Goal: Task Accomplishment & Management: Use online tool/utility

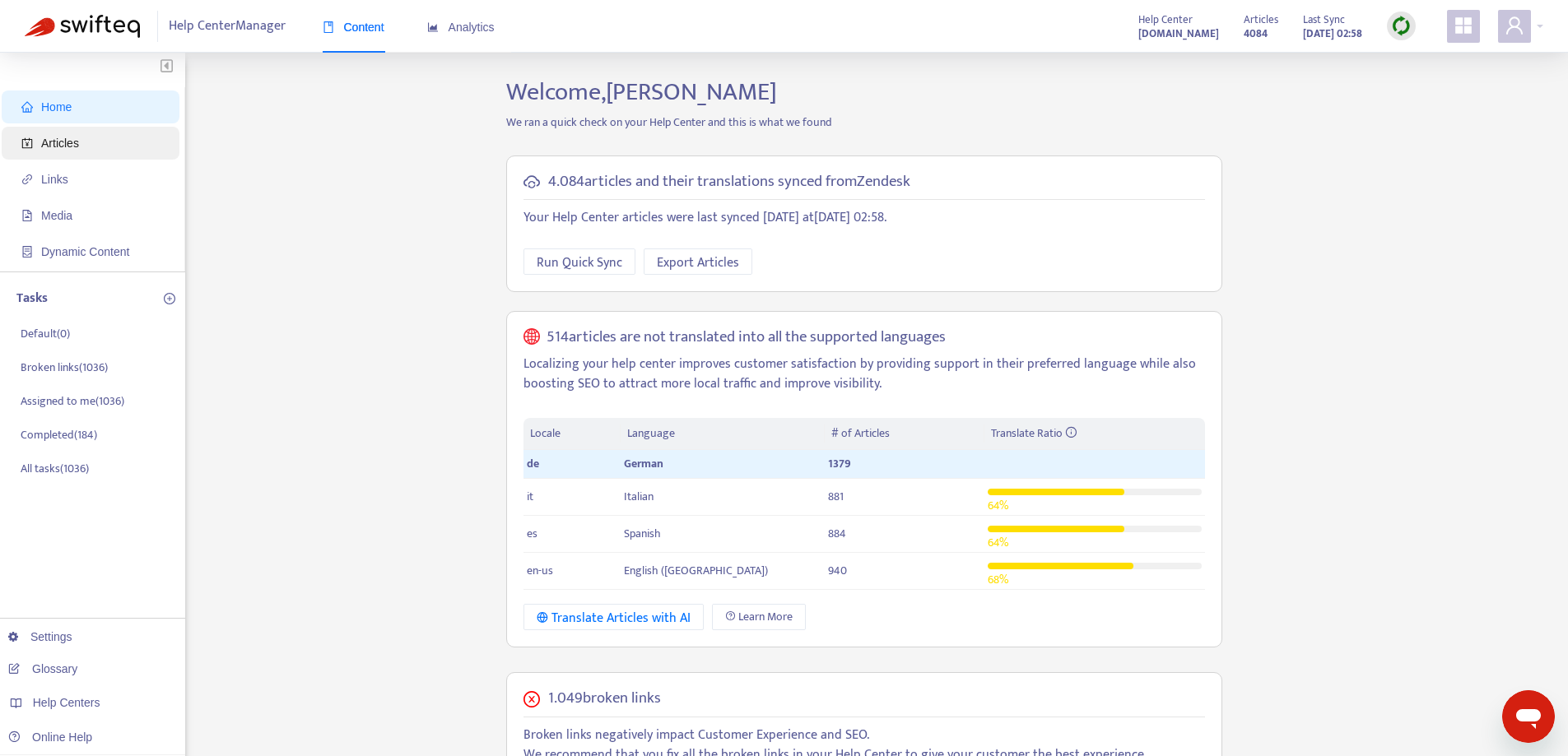
click at [91, 135] on span "Articles" at bounding box center [93, 143] width 145 height 33
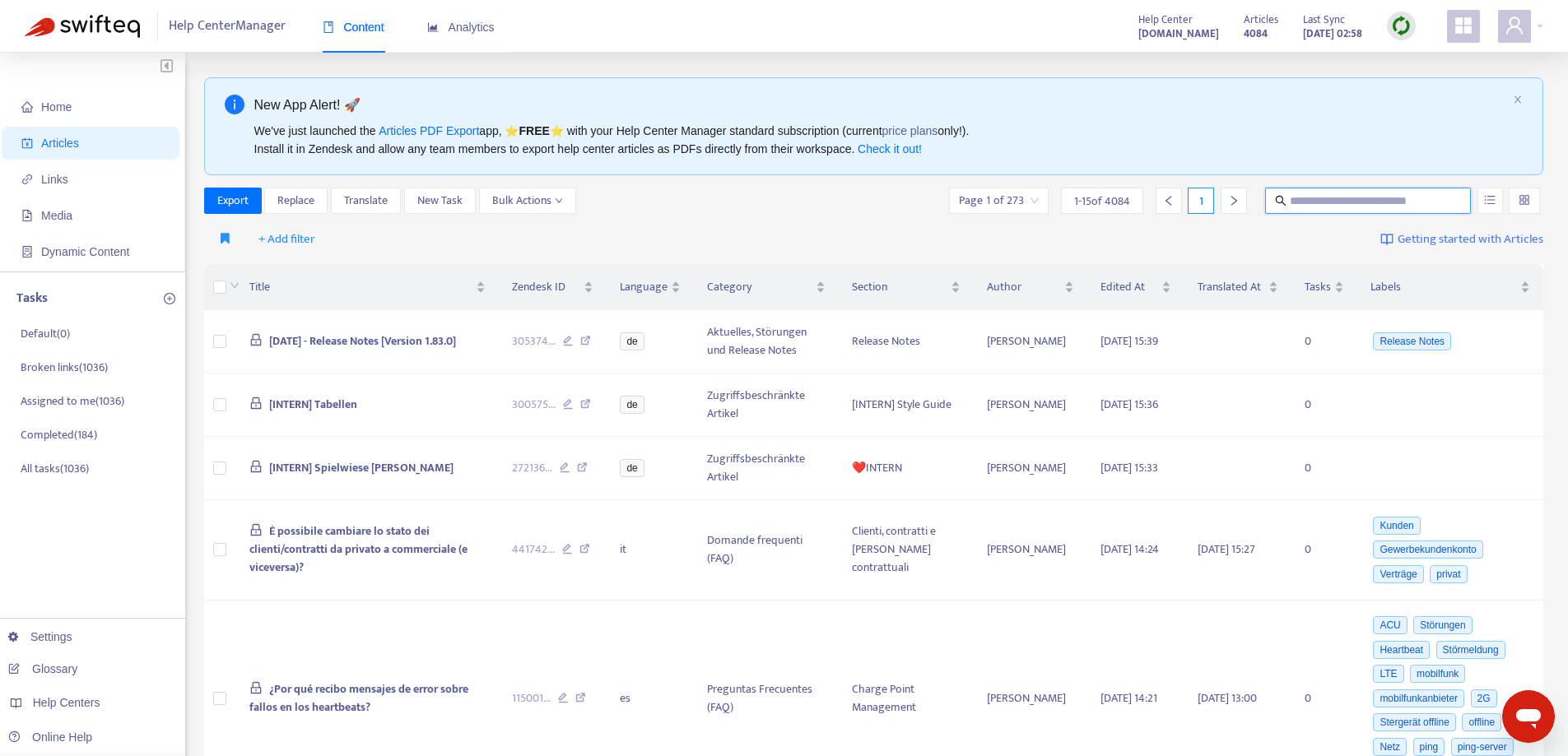
click at [1307, 196] on input "text" at bounding box center [1370, 201] width 158 height 18
paste input "**********"
type input "**********"
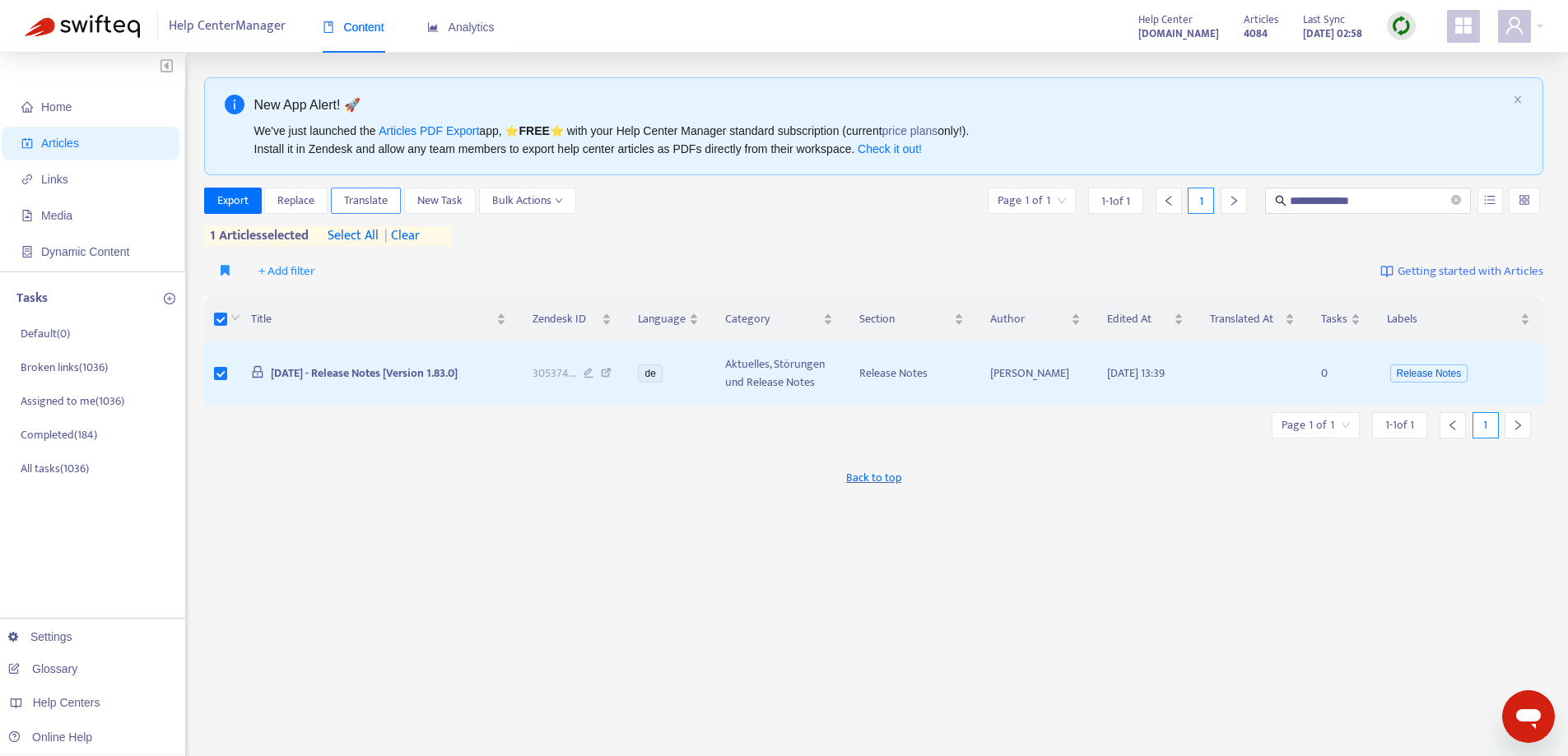
click at [387, 201] on span "Translate" at bounding box center [366, 201] width 44 height 18
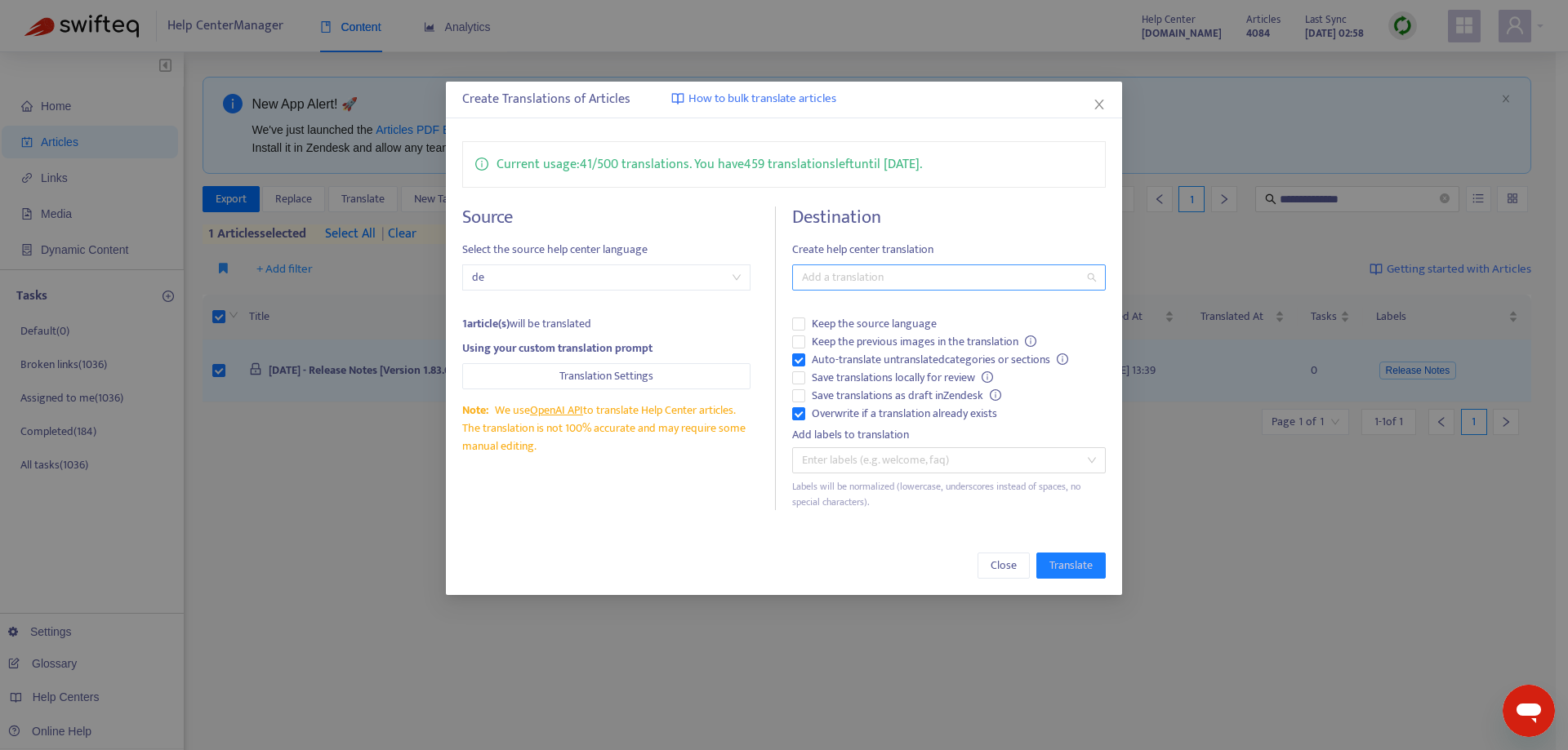
click at [929, 274] on div at bounding box center [941, 278] width 289 height 20
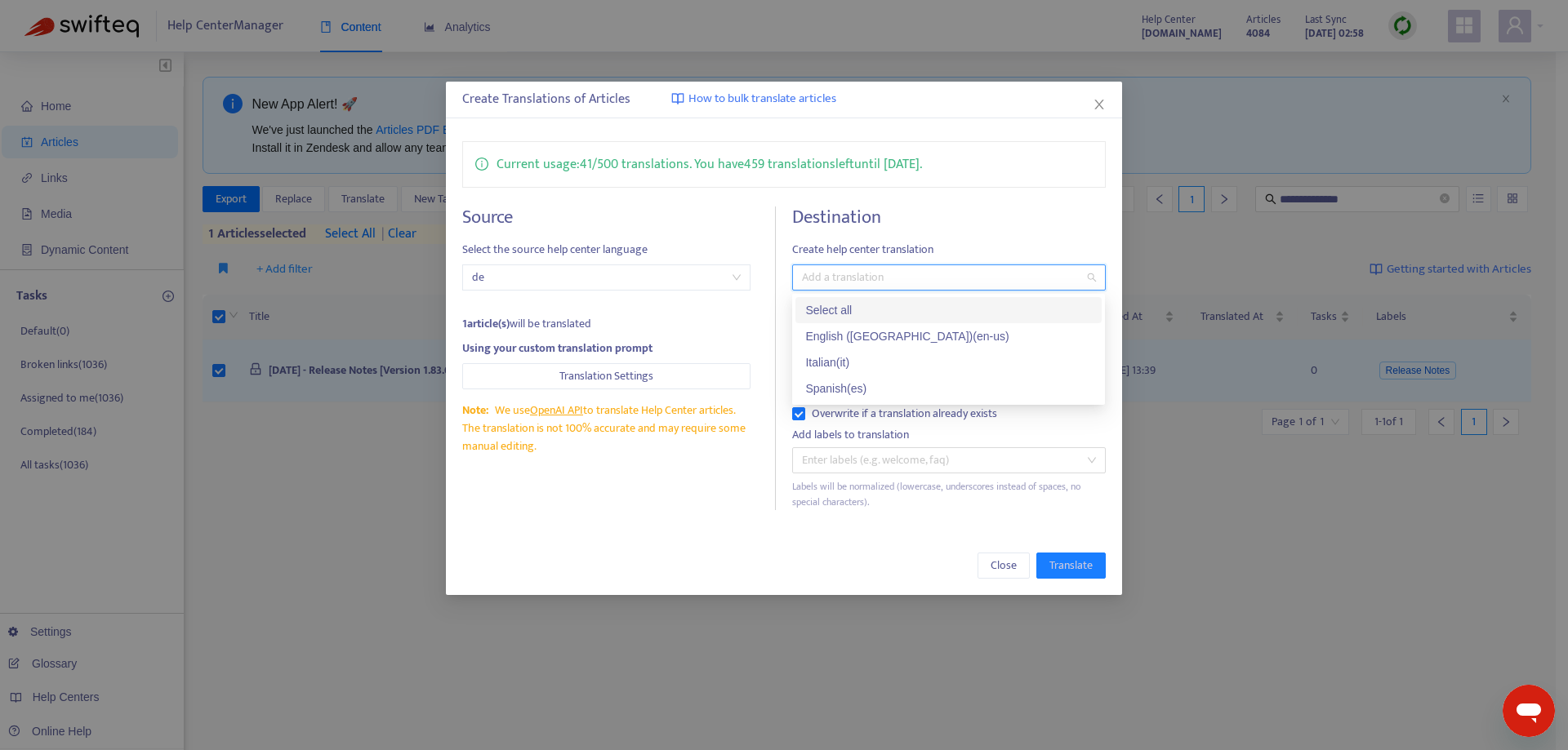
click at [892, 306] on div "Select all" at bounding box center [949, 310] width 287 height 18
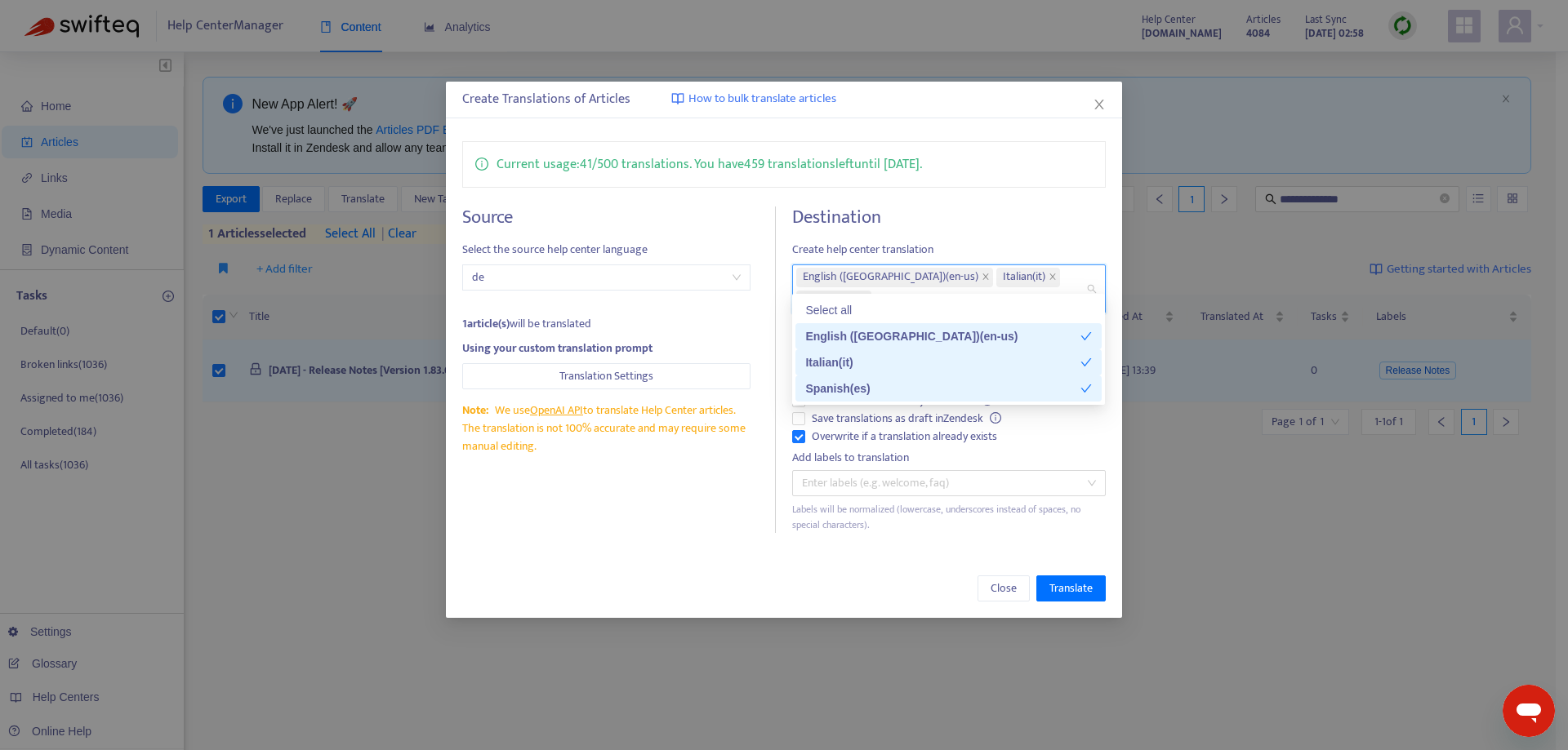
click at [901, 365] on div "Italian ( it )" at bounding box center [943, 363] width 275 height 18
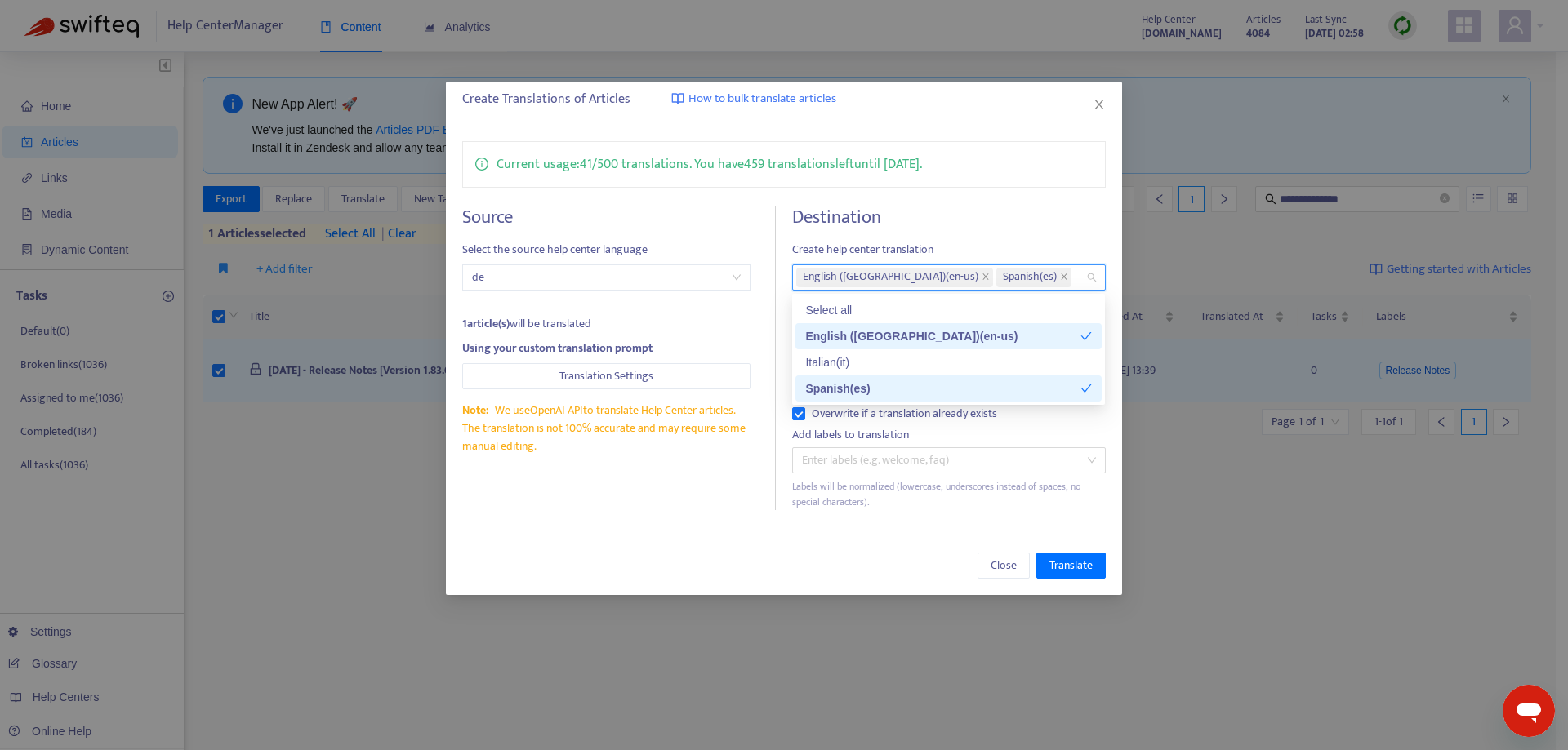
click at [896, 383] on div "Spanish ( es )" at bounding box center [943, 388] width 275 height 18
click at [693, 526] on div "Current usage: 41 / 500 translations . You have 459 translations left until [DA…" at bounding box center [784, 325] width 675 height 402
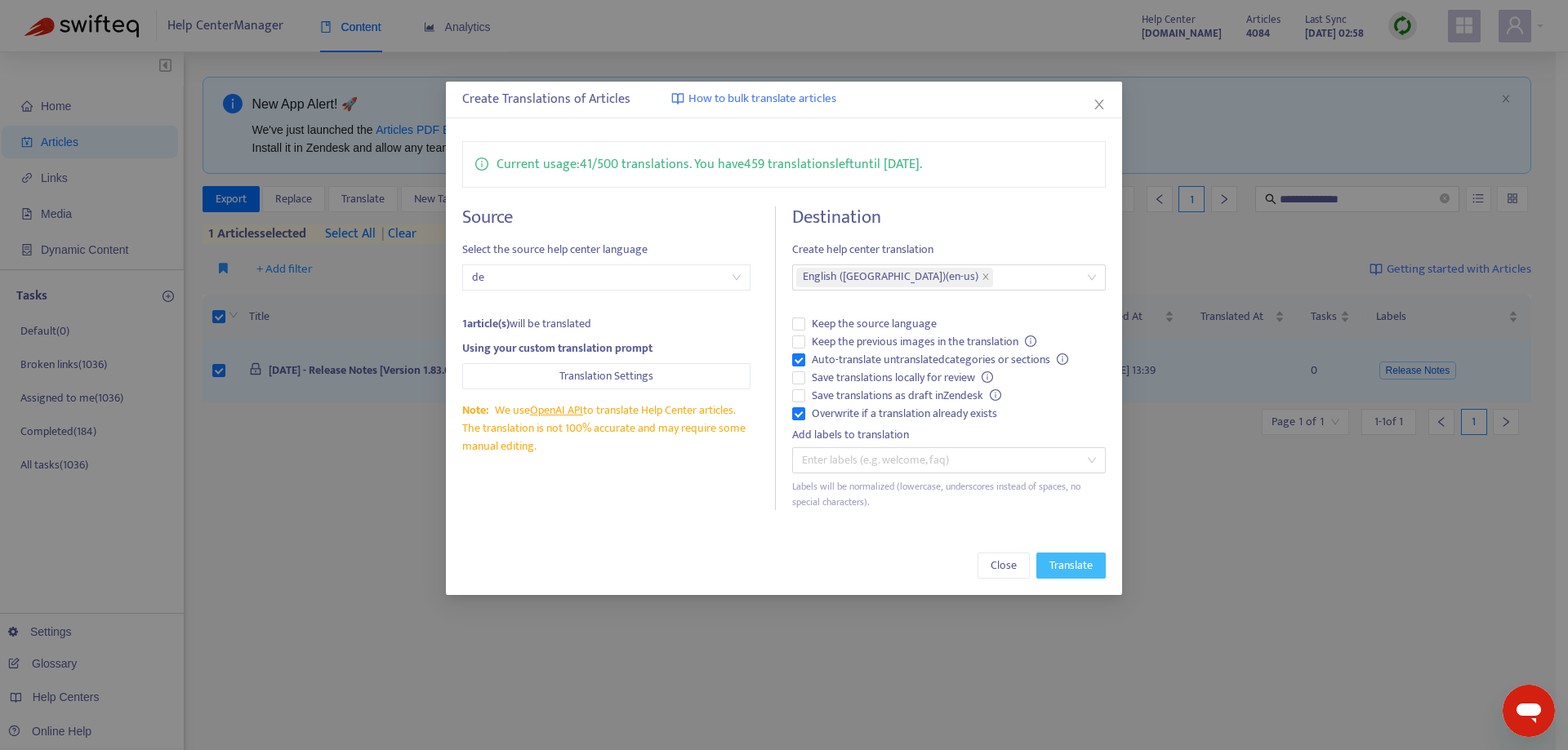
click at [1080, 561] on span "Translate" at bounding box center [1071, 566] width 44 height 18
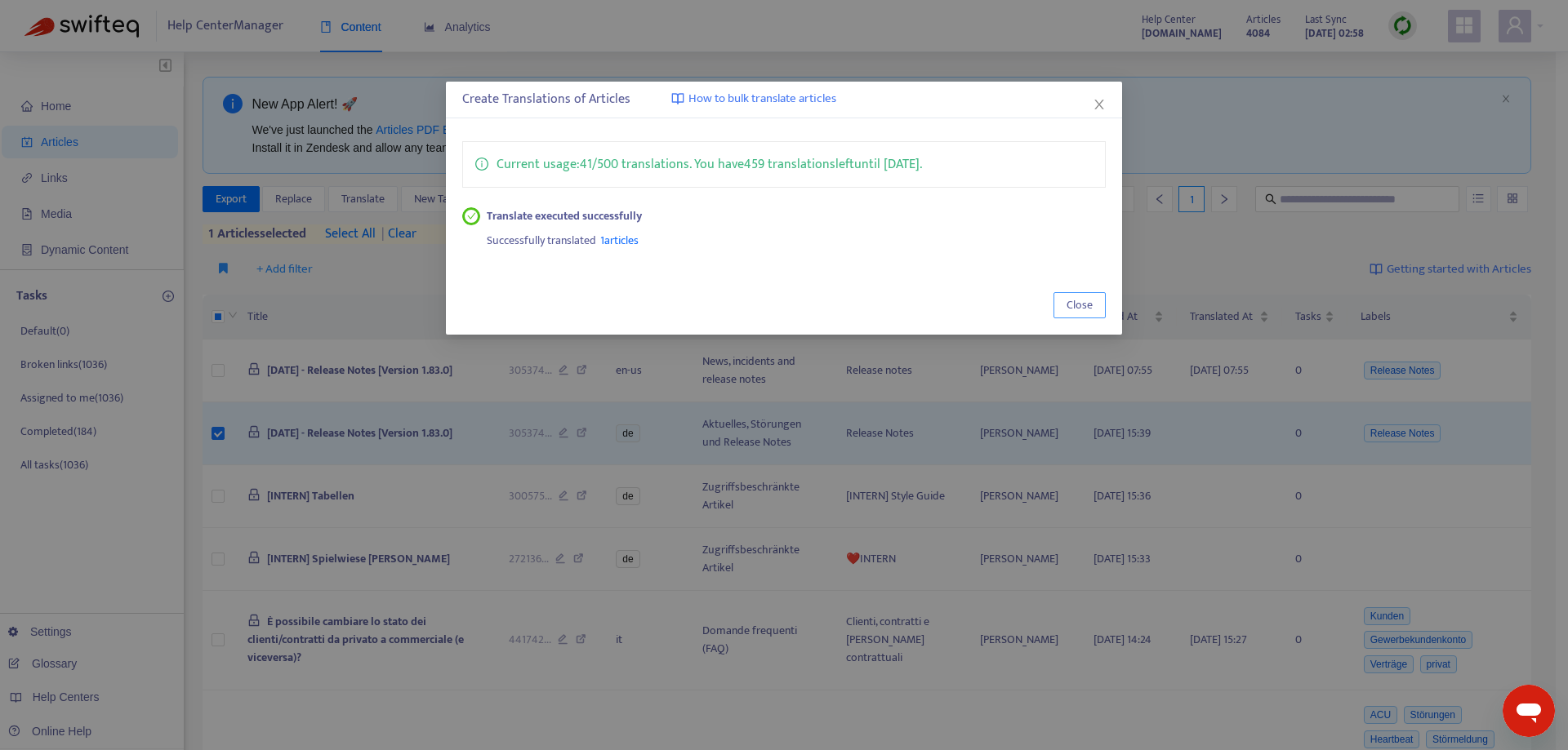
click at [1065, 302] on button "Close" at bounding box center [1080, 305] width 53 height 26
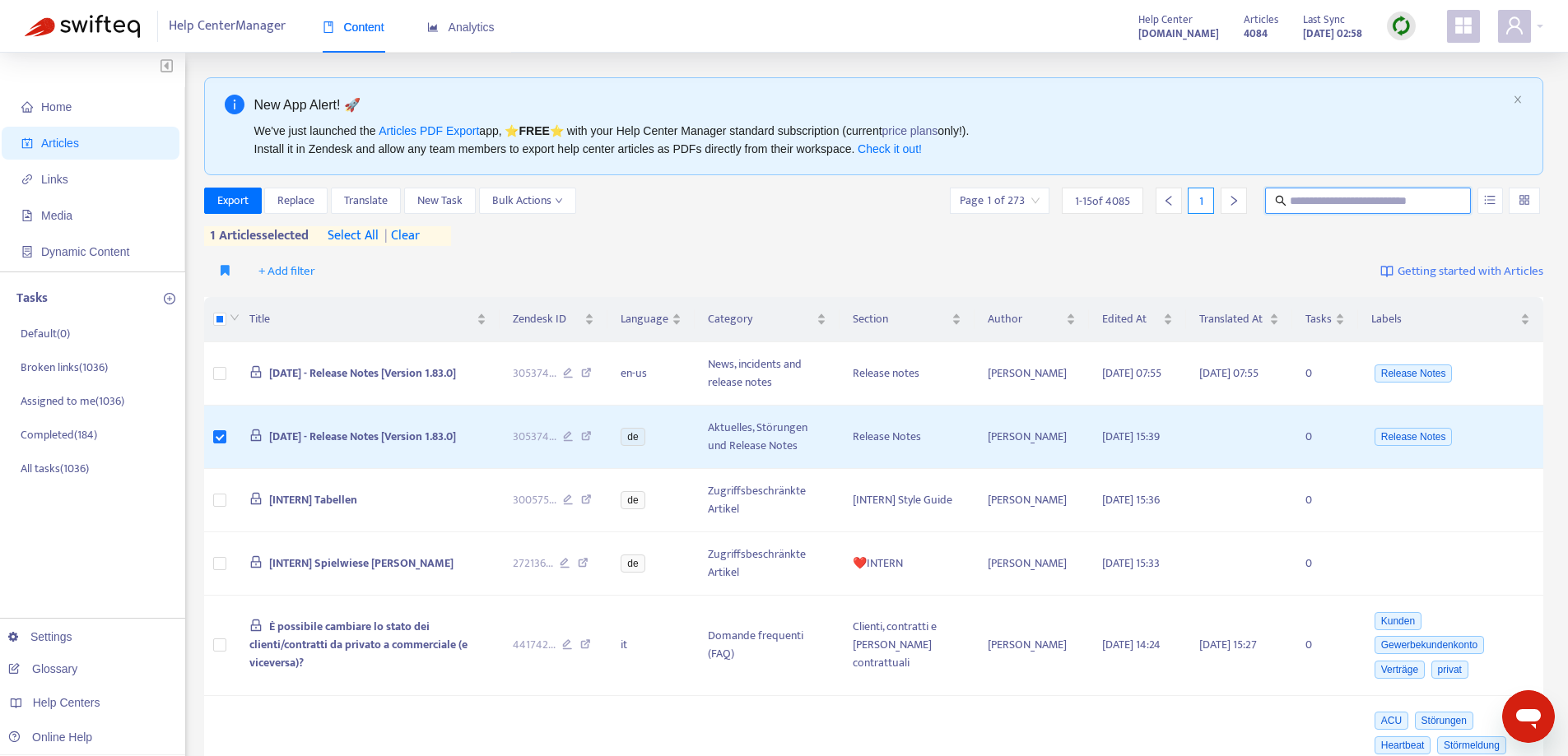
click at [1342, 201] on input "text" at bounding box center [1370, 201] width 158 height 18
click at [420, 235] on span "| clear" at bounding box center [400, 236] width 41 height 20
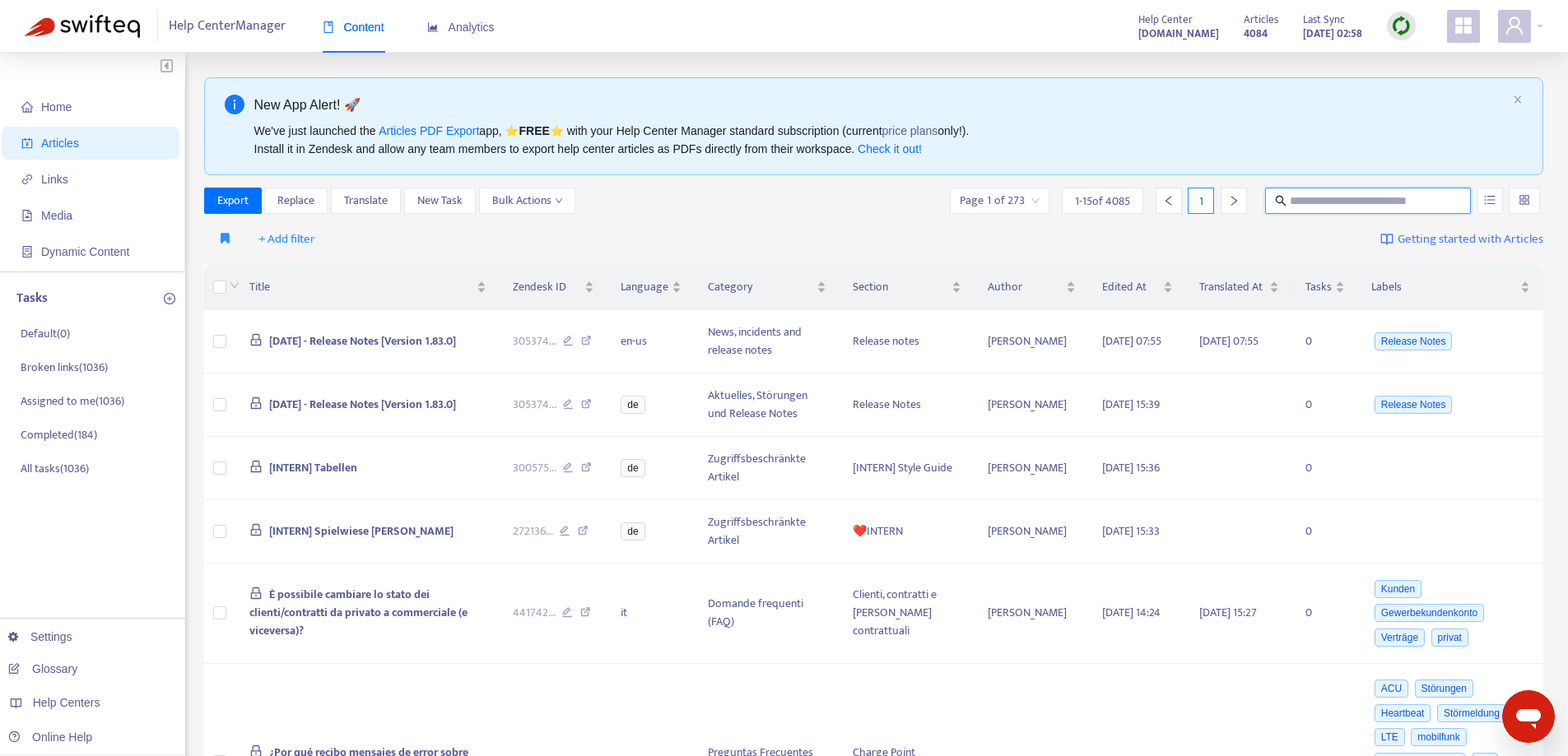
paste input "**********"
type input "**********"
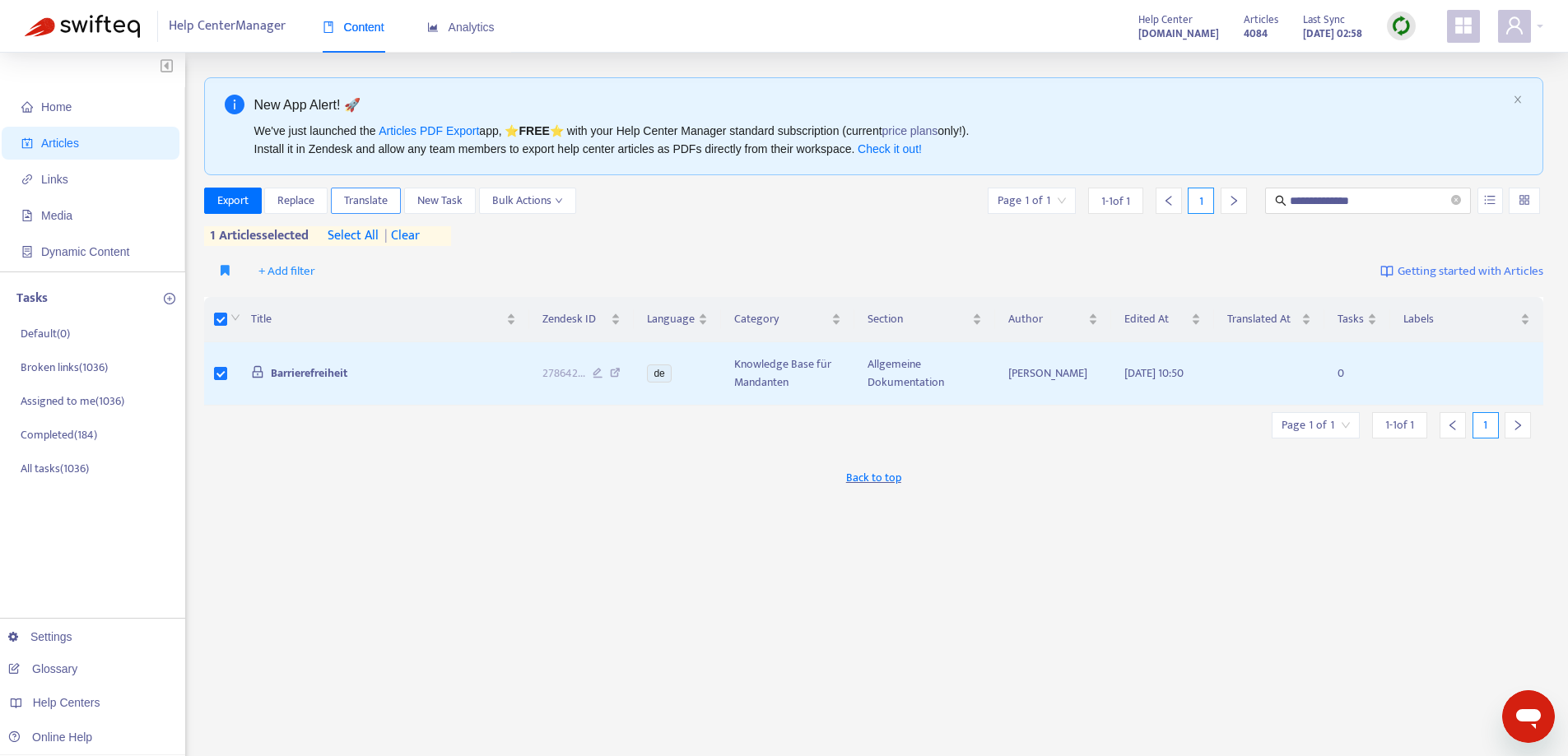
click at [363, 197] on span "Translate" at bounding box center [366, 201] width 44 height 18
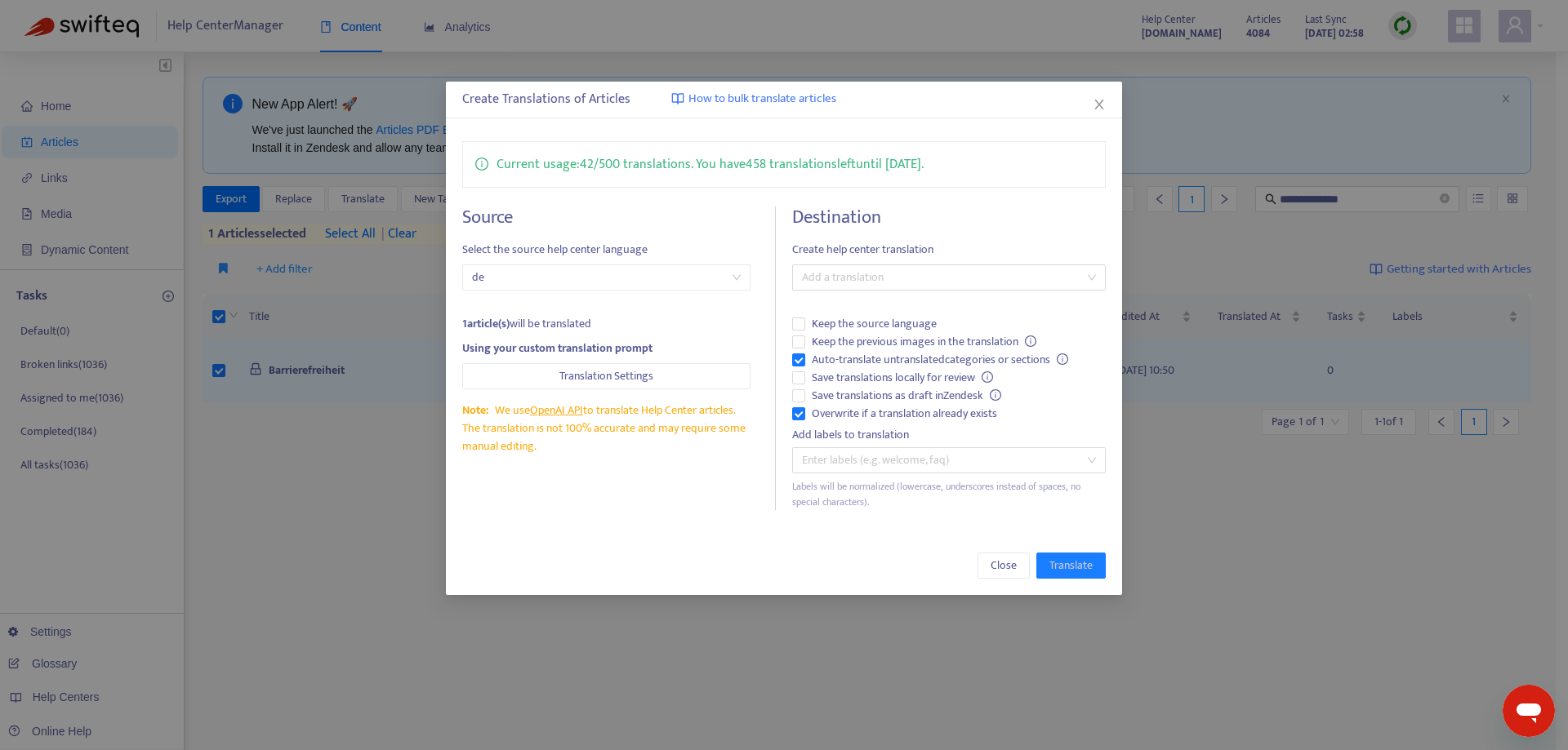
click at [871, 261] on div "Destination Create help center translation Add a translation Keep the source la…" at bounding box center [948, 358] width 313 height 304
click at [864, 285] on div at bounding box center [941, 278] width 289 height 20
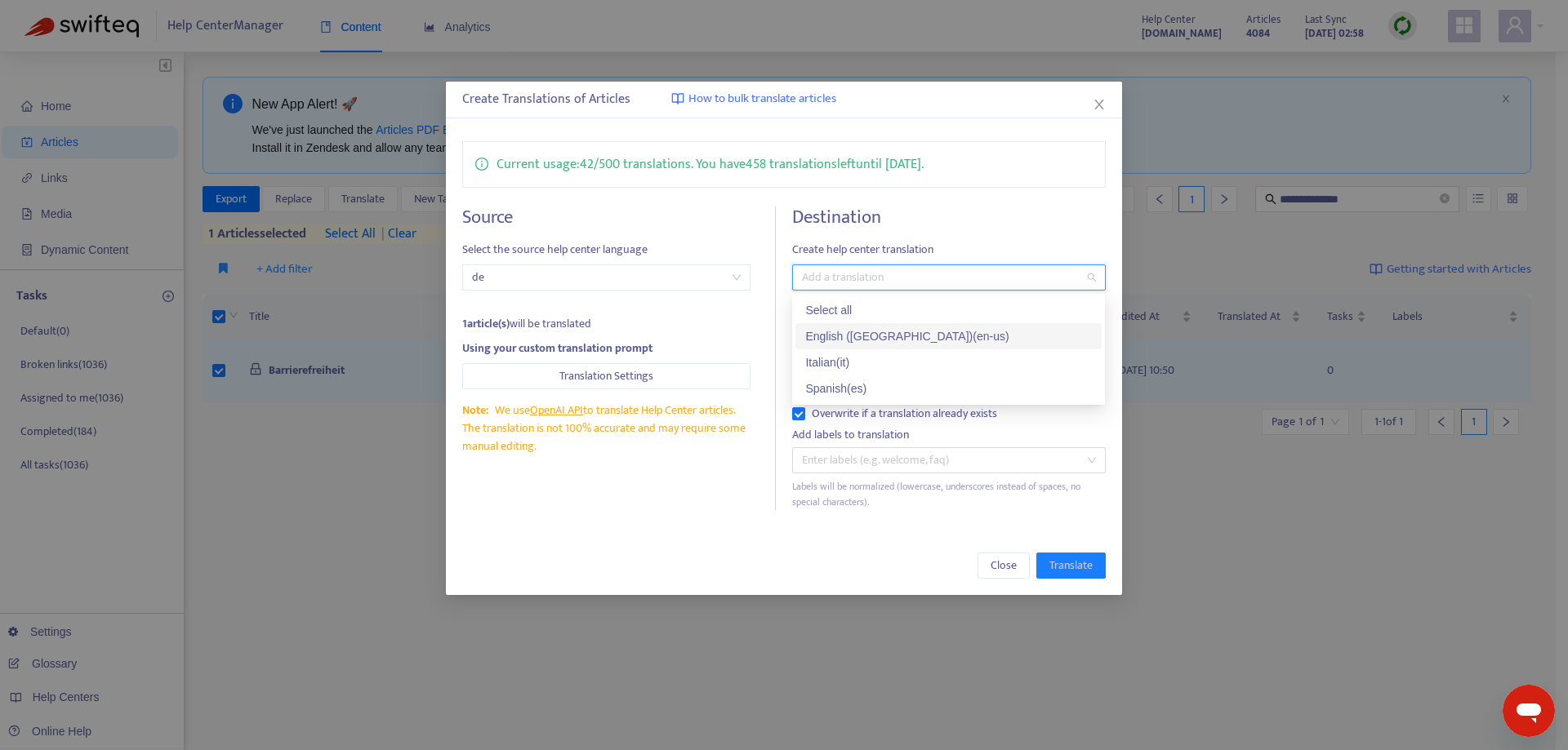
click at [856, 341] on div "English ([GEOGRAPHIC_DATA]) ( en-us )" at bounding box center [949, 337] width 287 height 18
drag, startPoint x: 713, startPoint y: 534, endPoint x: 760, endPoint y: 529, distance: 47.3
click at [714, 534] on div "Create Translations of Articles How to bulk translate articles Current usage: 4…" at bounding box center [784, 338] width 675 height 514
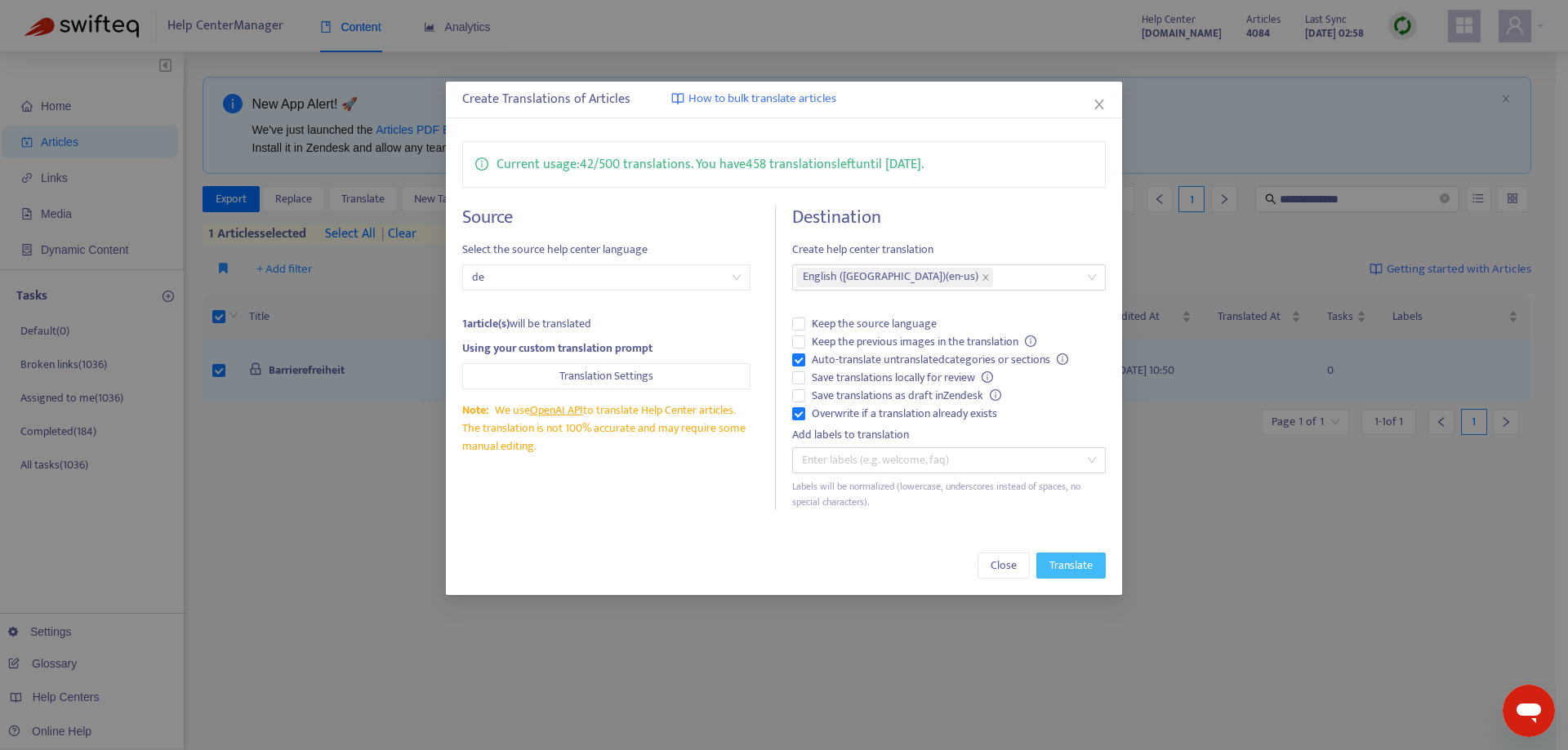
click at [1057, 564] on span "Translate" at bounding box center [1071, 566] width 44 height 18
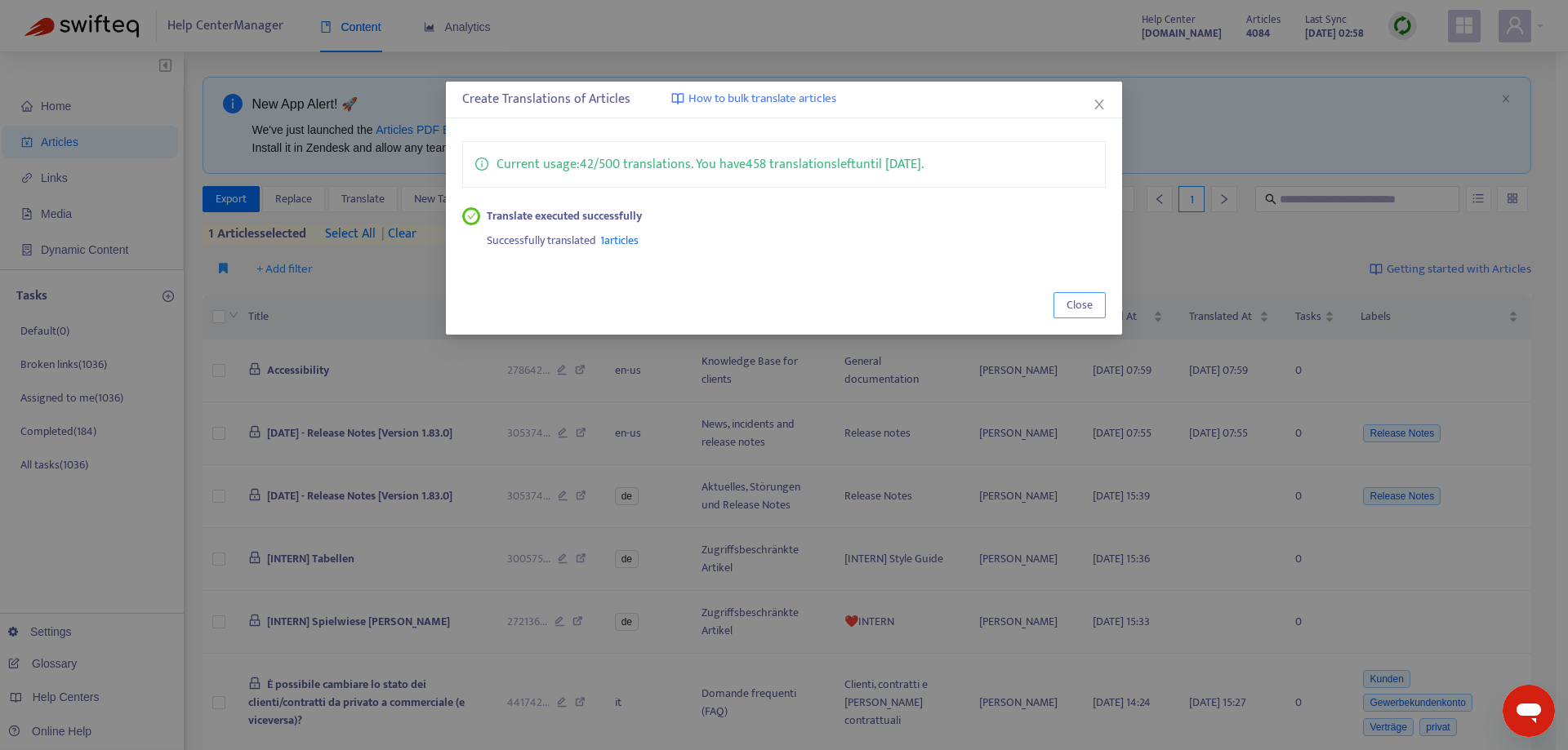
click at [1086, 306] on span "Close" at bounding box center [1079, 306] width 26 height 18
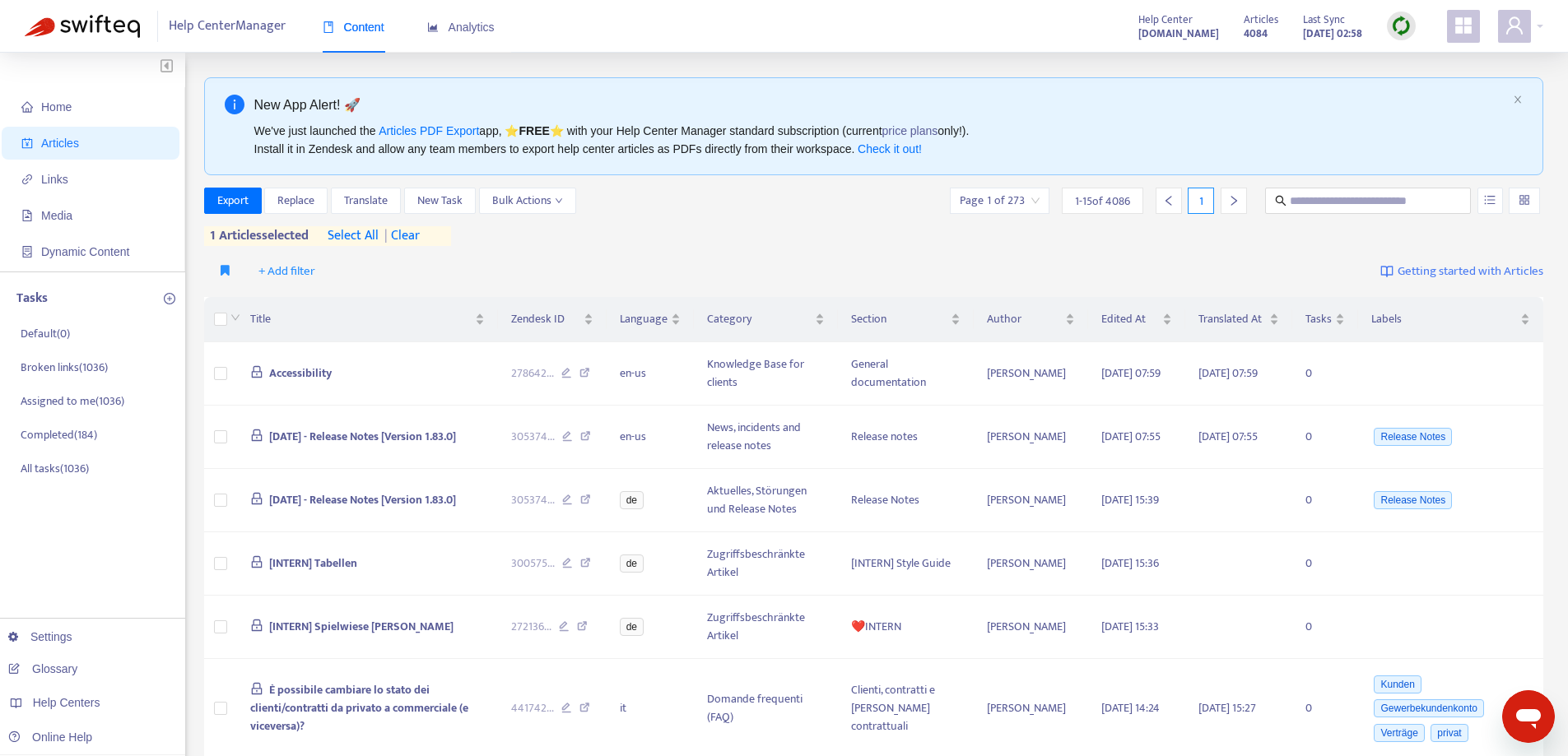
click at [420, 233] on span "| clear" at bounding box center [400, 236] width 41 height 20
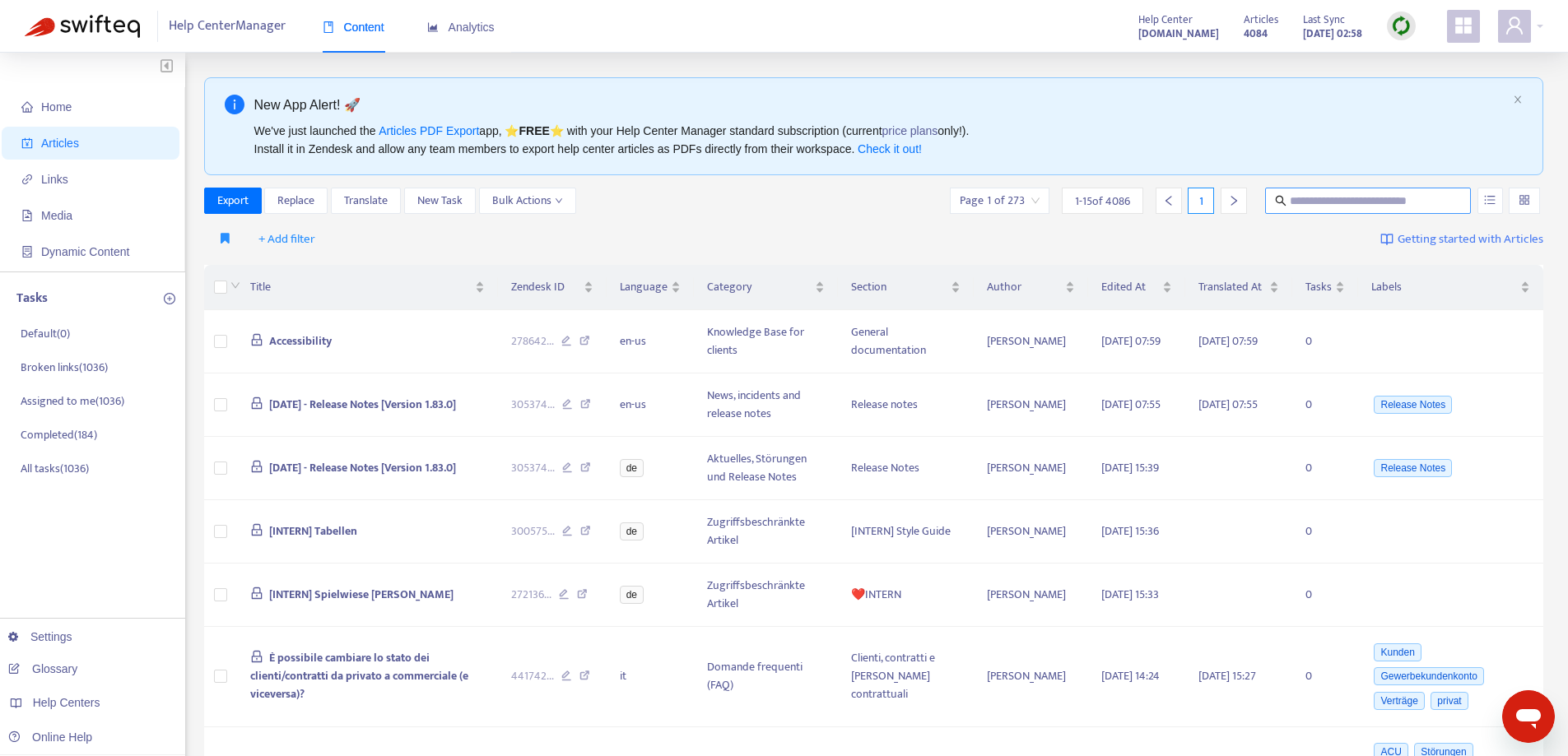
click at [1350, 193] on span at bounding box center [1368, 200] width 206 height 26
paste input "**********"
type input "**********"
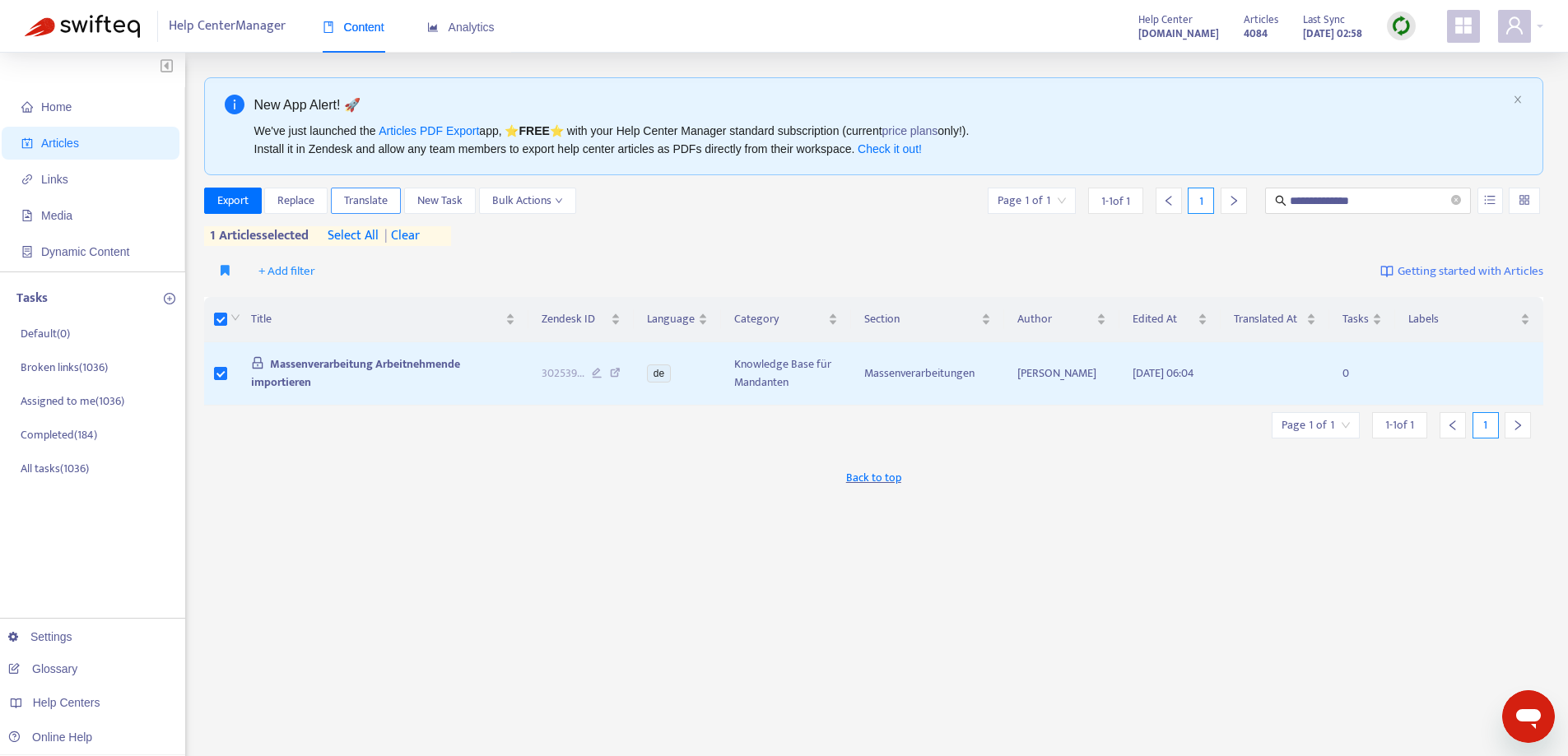
click at [359, 189] on button "Translate" at bounding box center [366, 200] width 70 height 26
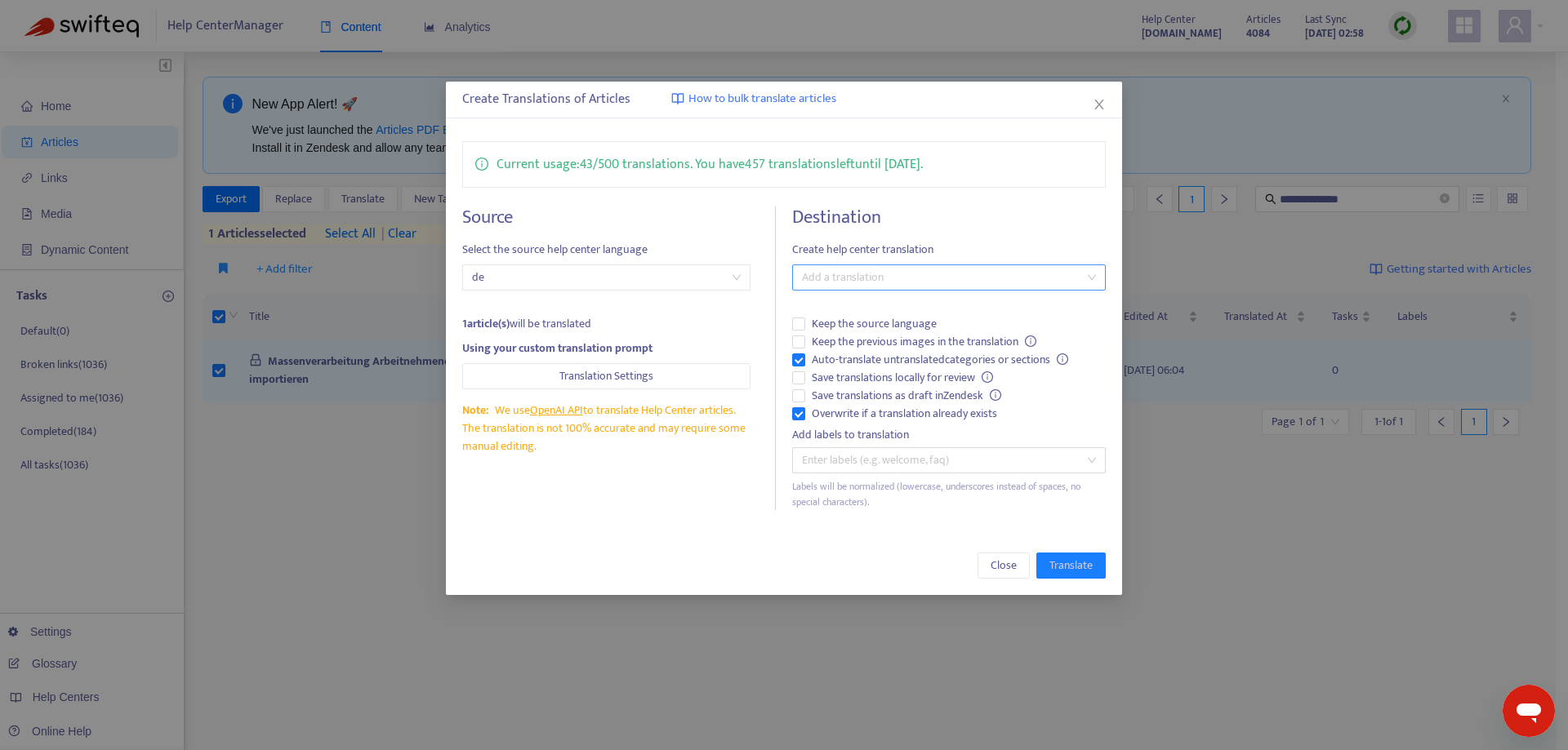
click at [946, 283] on div at bounding box center [941, 278] width 289 height 20
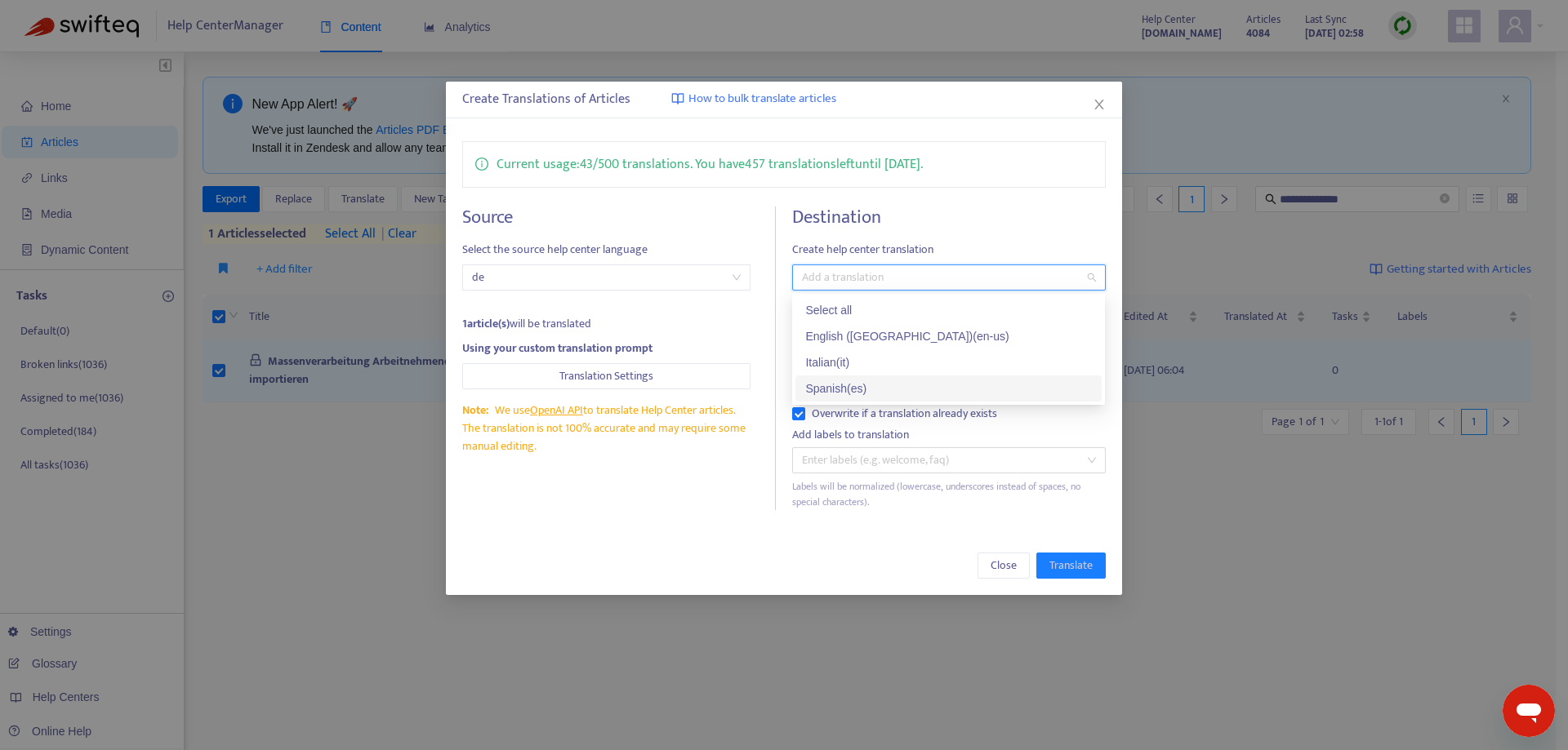
click at [908, 380] on div "Spanish ( es )" at bounding box center [949, 388] width 287 height 18
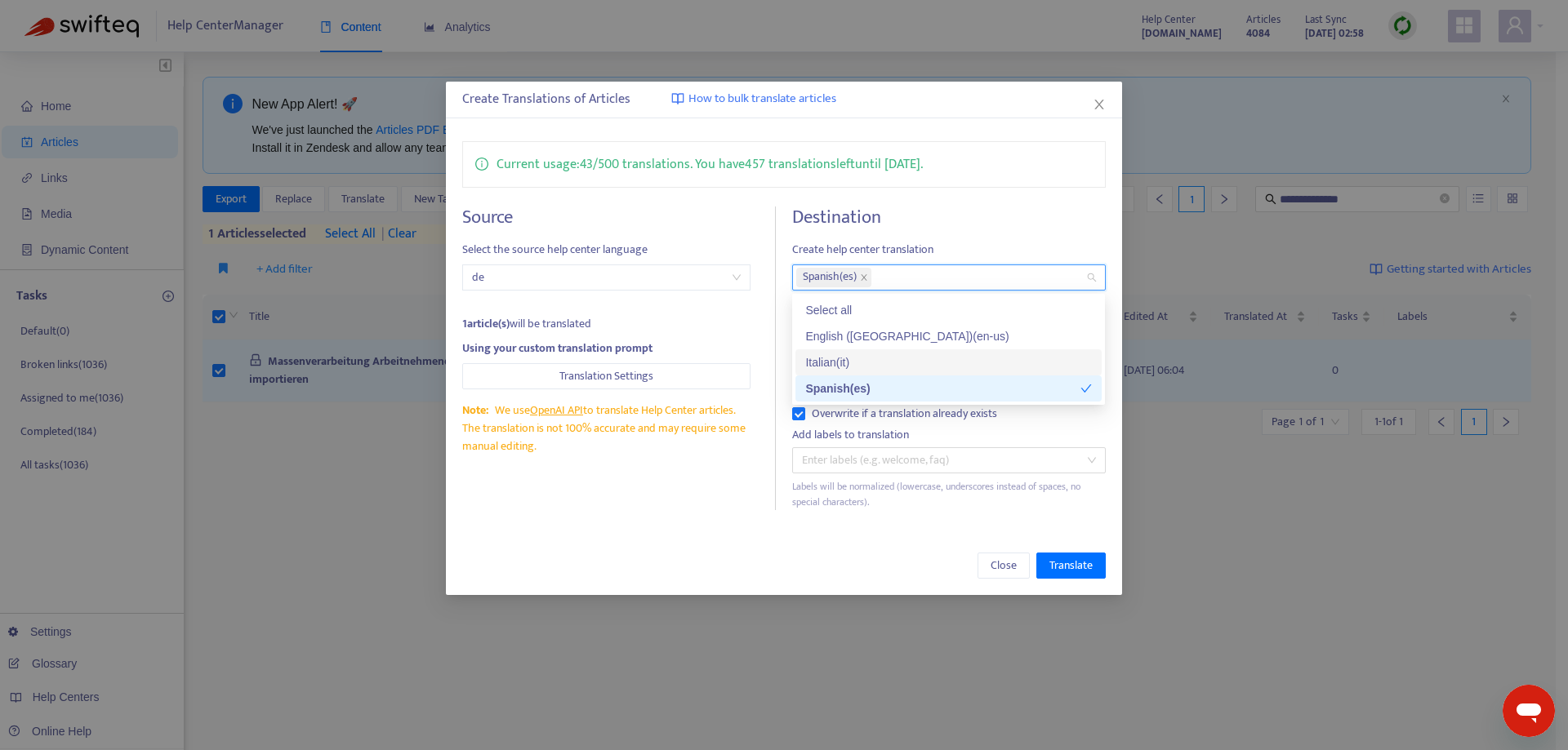
click at [924, 358] on div "Italian ( it )" at bounding box center [949, 363] width 287 height 18
click at [926, 342] on div "English ([GEOGRAPHIC_DATA]) ( en-us )" at bounding box center [949, 337] width 287 height 18
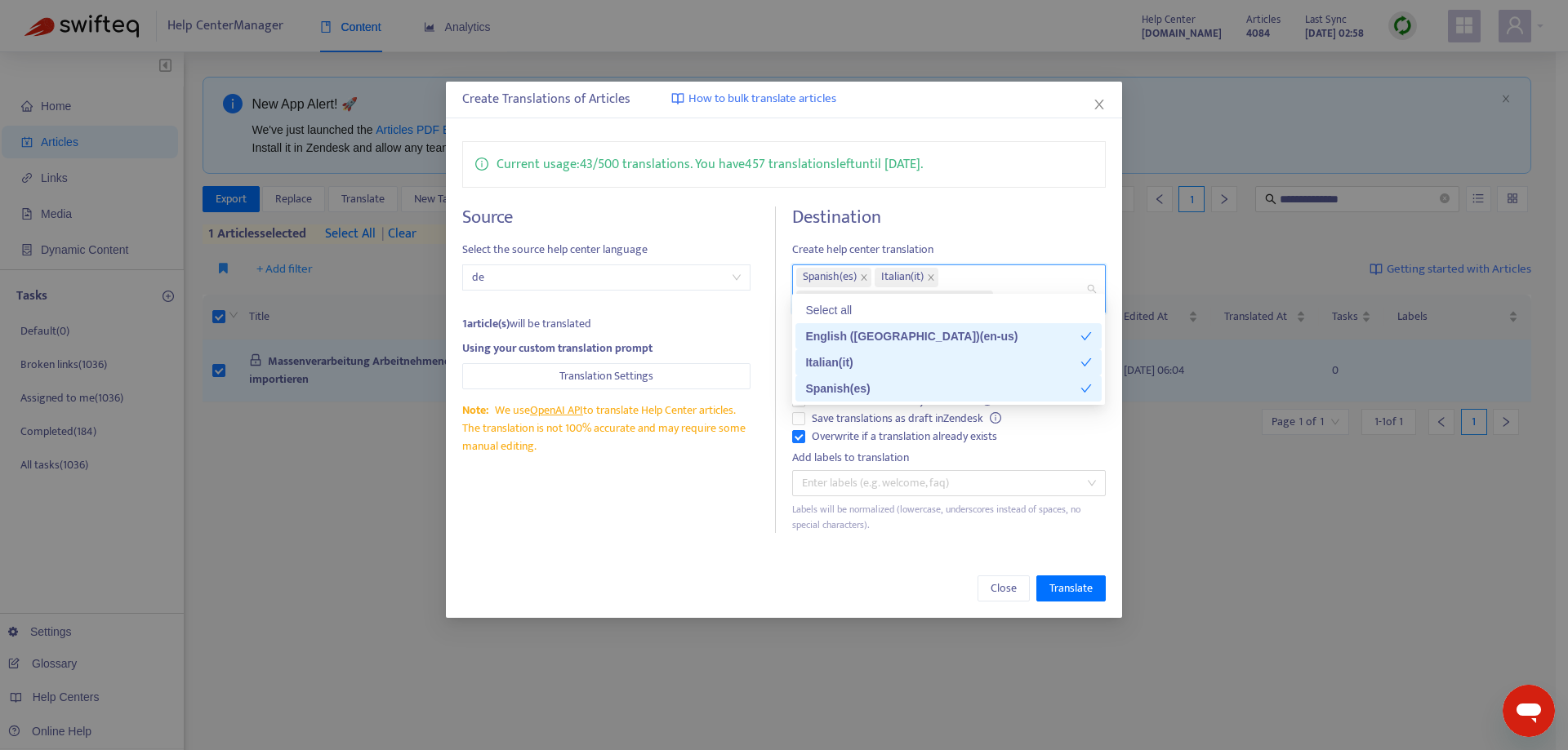
drag, startPoint x: 661, startPoint y: 534, endPoint x: 762, endPoint y: 556, distance: 103.4
click at [664, 534] on div "Create Translations of Articles How to bulk translate articles Current usage: 4…" at bounding box center [784, 350] width 675 height 536
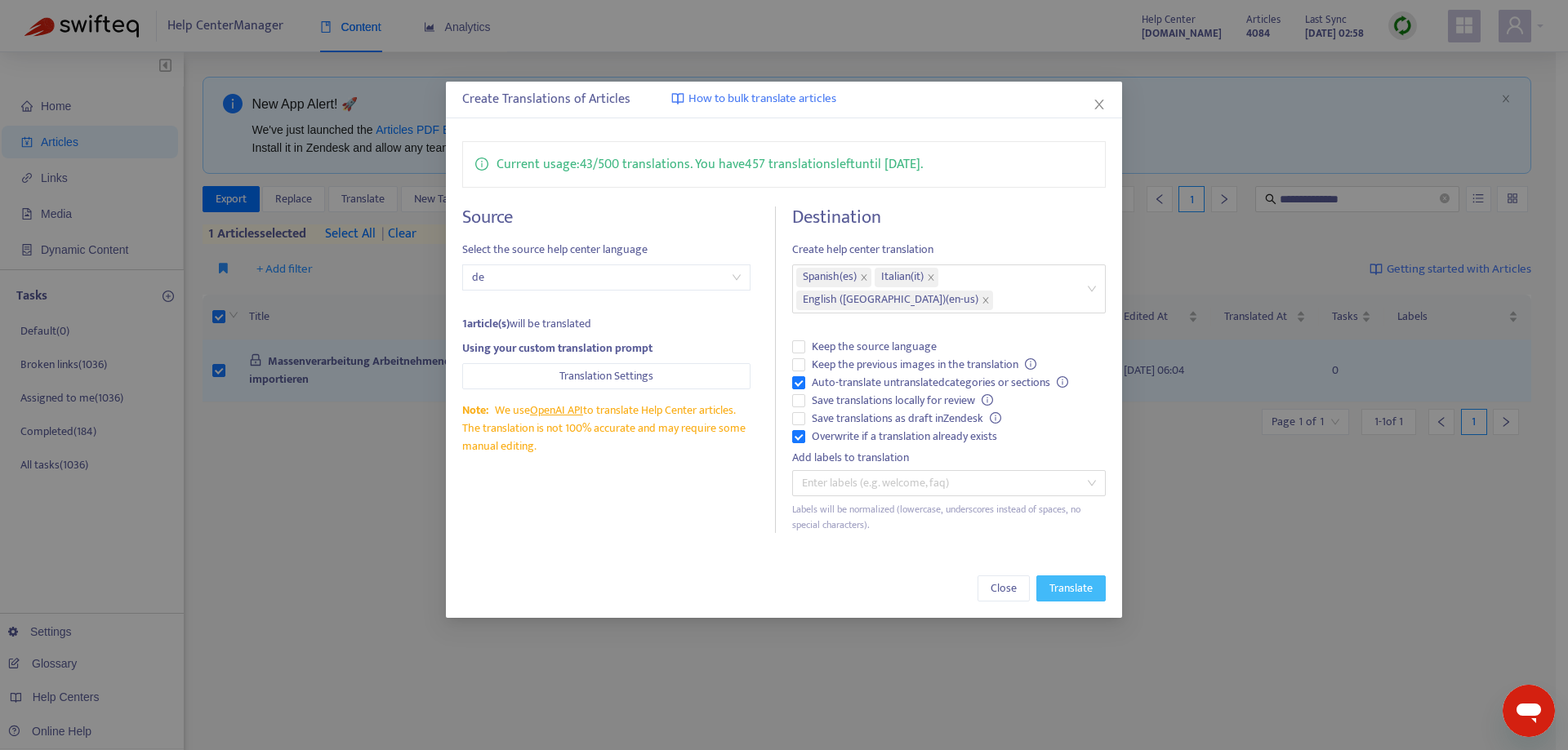
click at [1077, 575] on button "Translate" at bounding box center [1071, 588] width 69 height 26
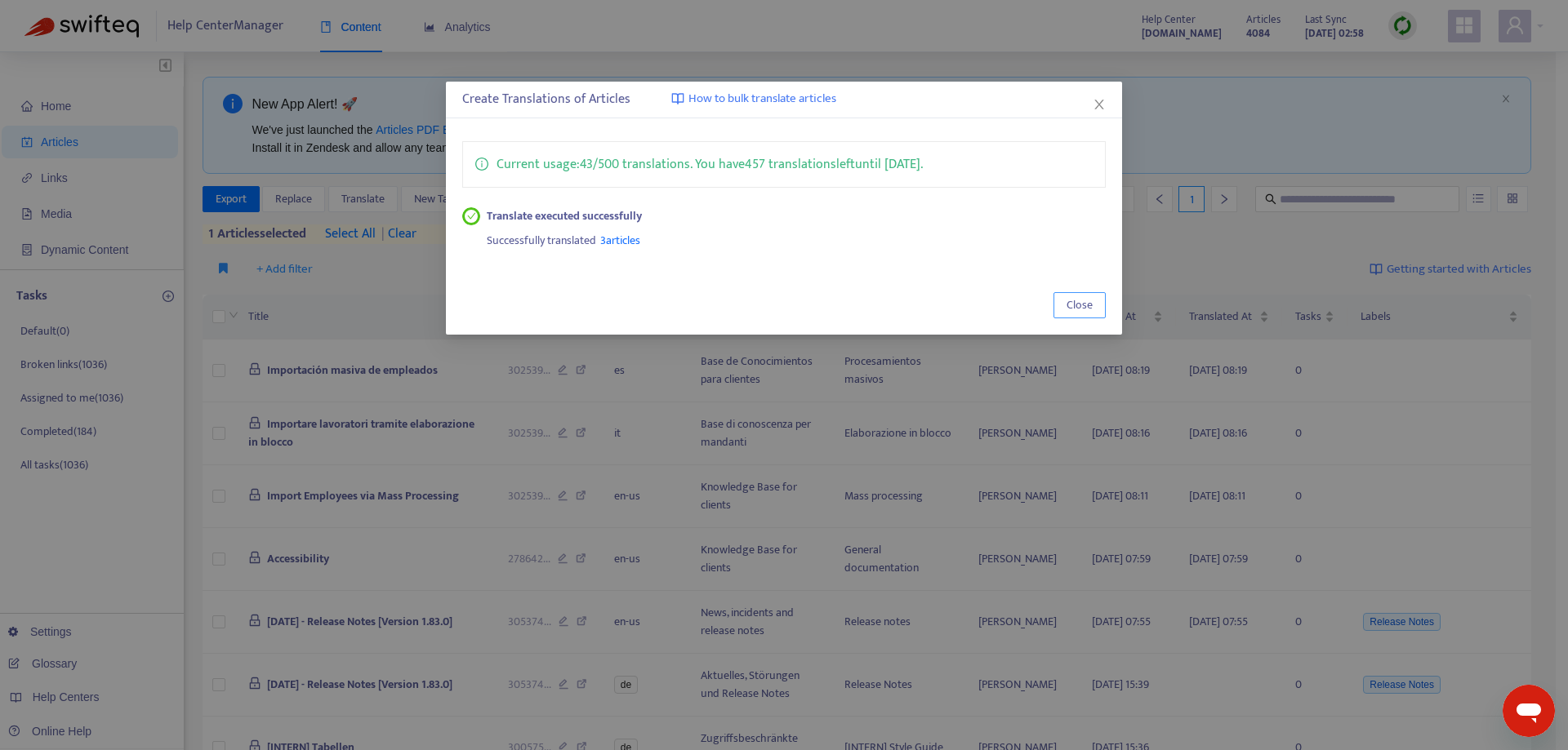
click at [1070, 309] on span "Close" at bounding box center [1079, 306] width 26 height 18
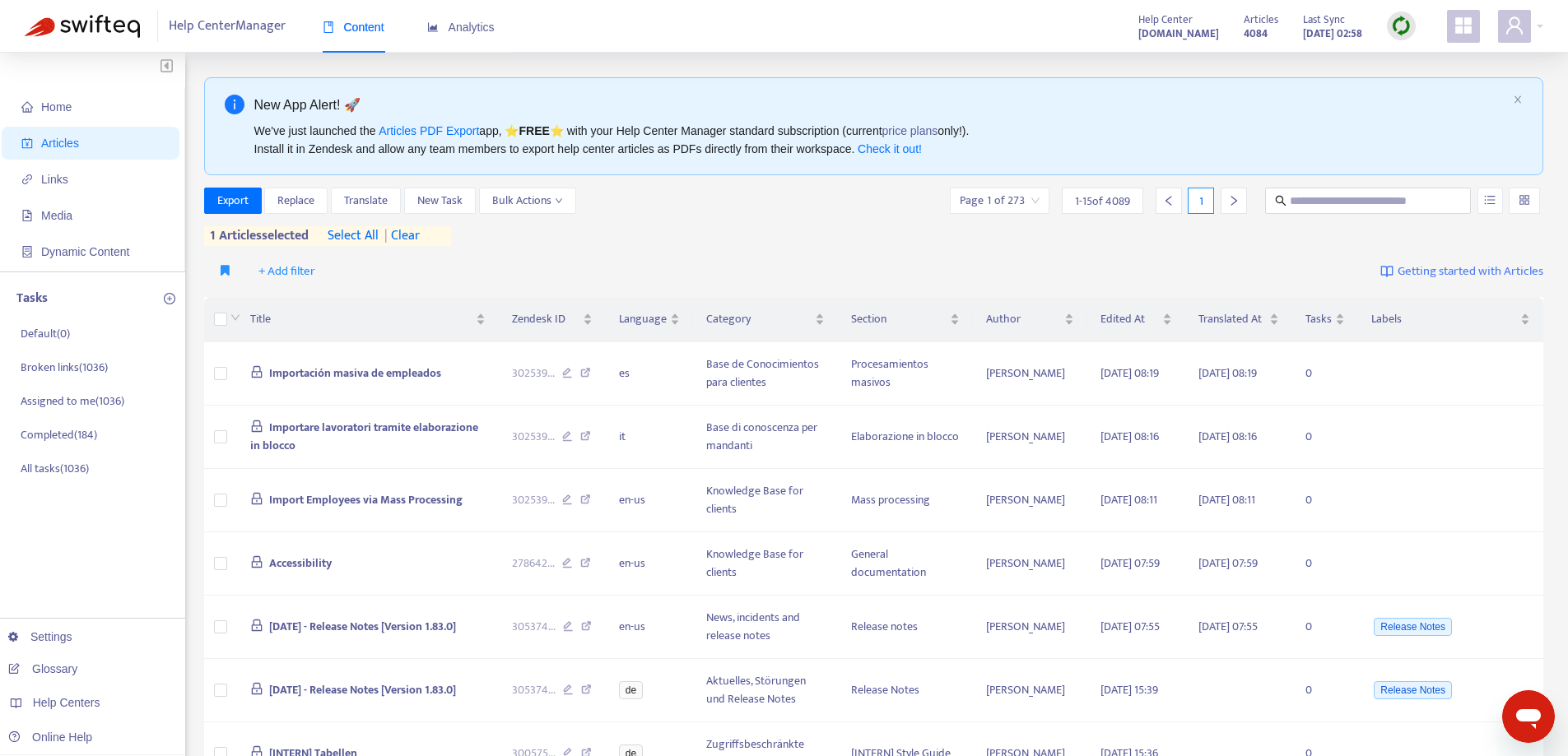
click at [1308, 194] on input "text" at bounding box center [1370, 201] width 158 height 18
paste input "**********"
type input "**********"
click at [410, 235] on span "| clear" at bounding box center [400, 236] width 41 height 20
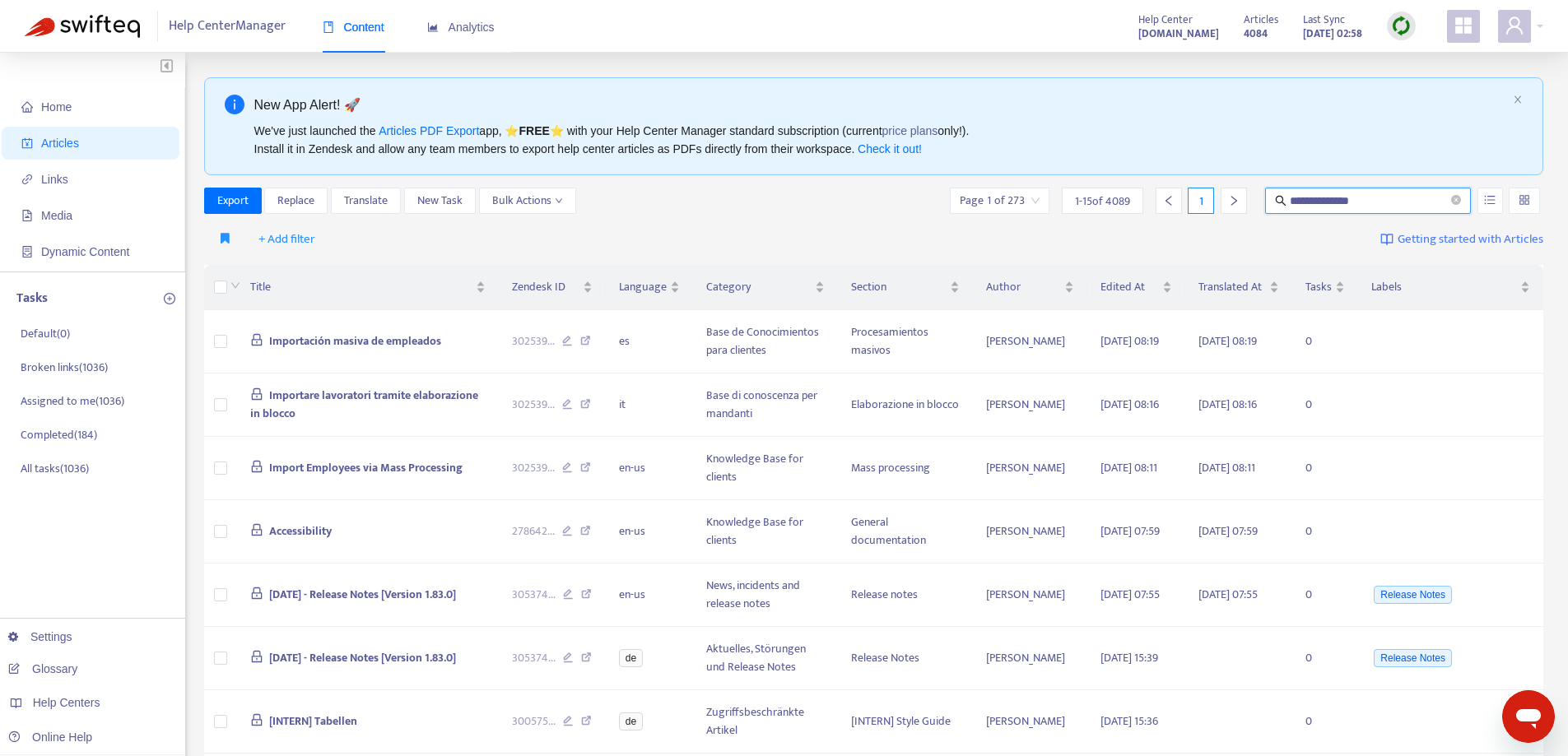
click at [1393, 209] on input "**********" at bounding box center [1370, 201] width 158 height 18
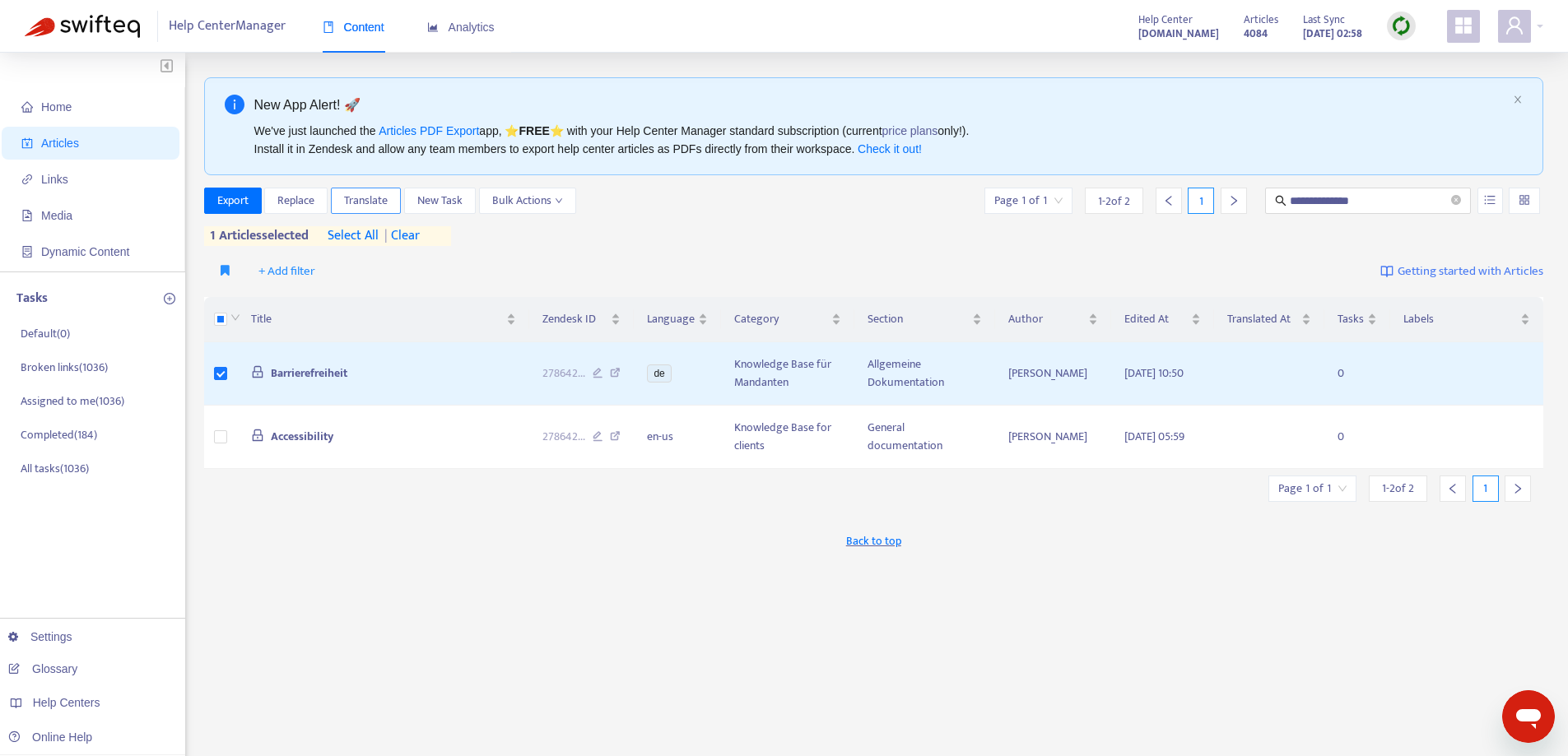
click at [360, 200] on span "Translate" at bounding box center [366, 201] width 44 height 18
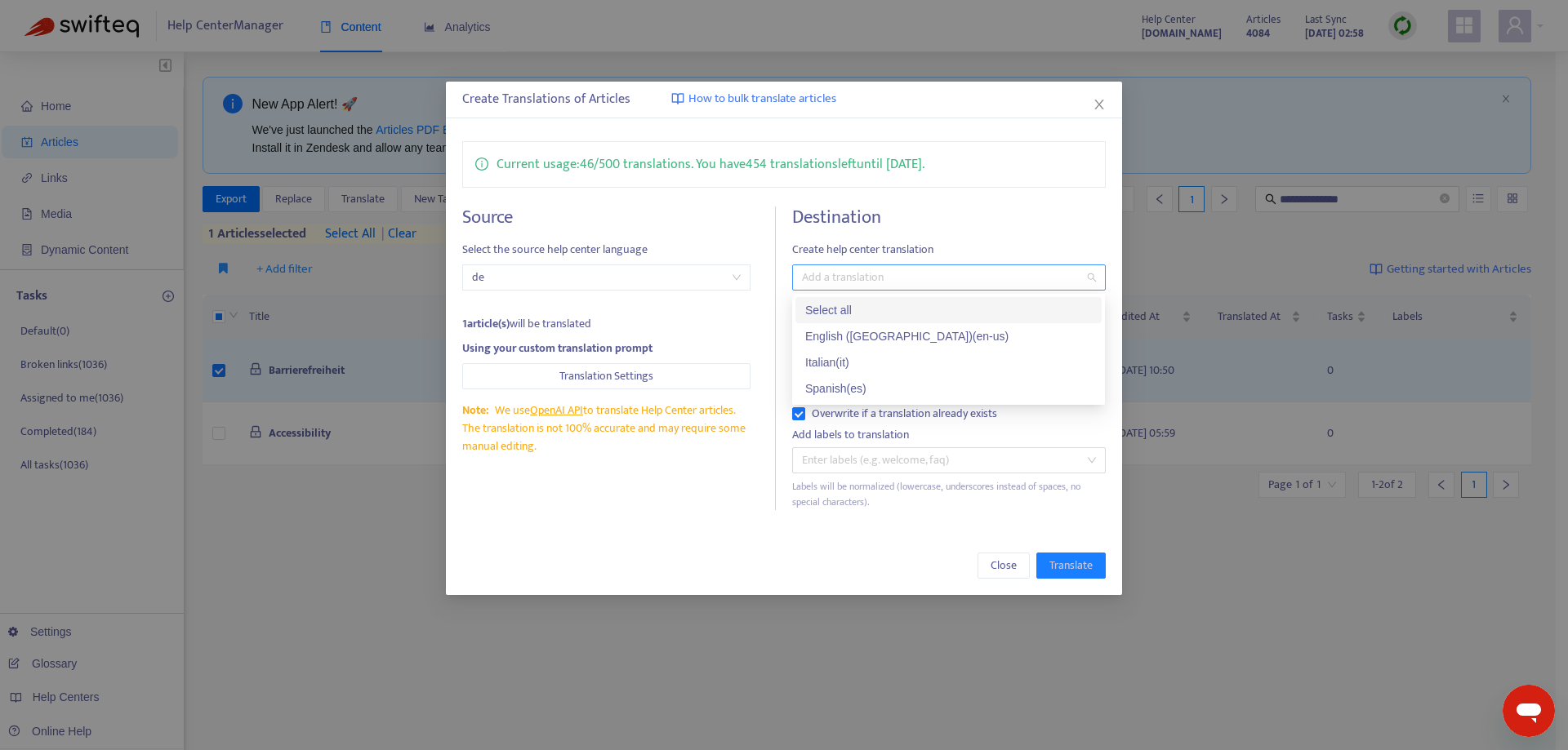
click at [868, 275] on div at bounding box center [941, 278] width 289 height 20
click at [847, 355] on div "Italian ( it )" at bounding box center [949, 363] width 287 height 18
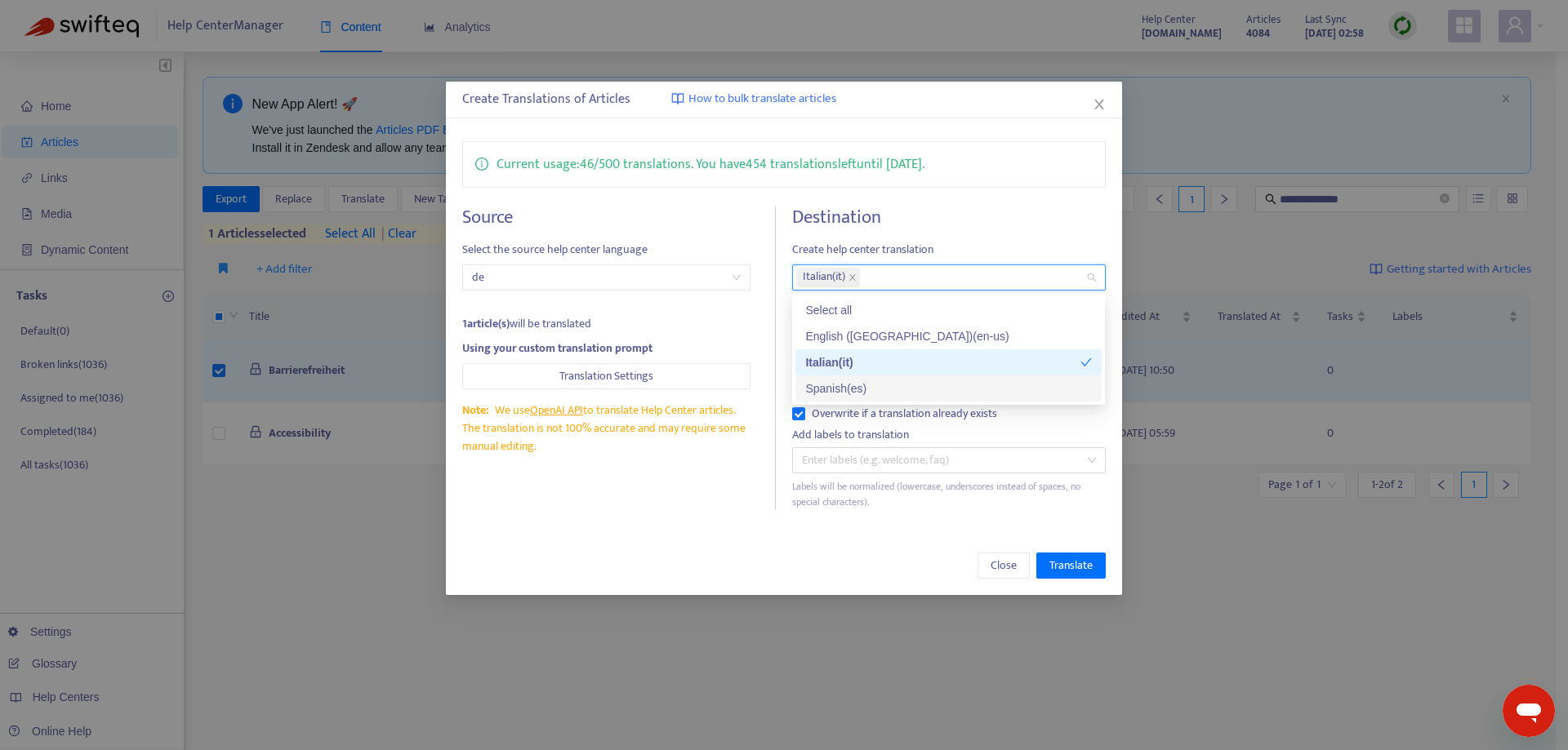
click at [869, 383] on div "Spanish ( es )" at bounding box center [949, 388] width 287 height 18
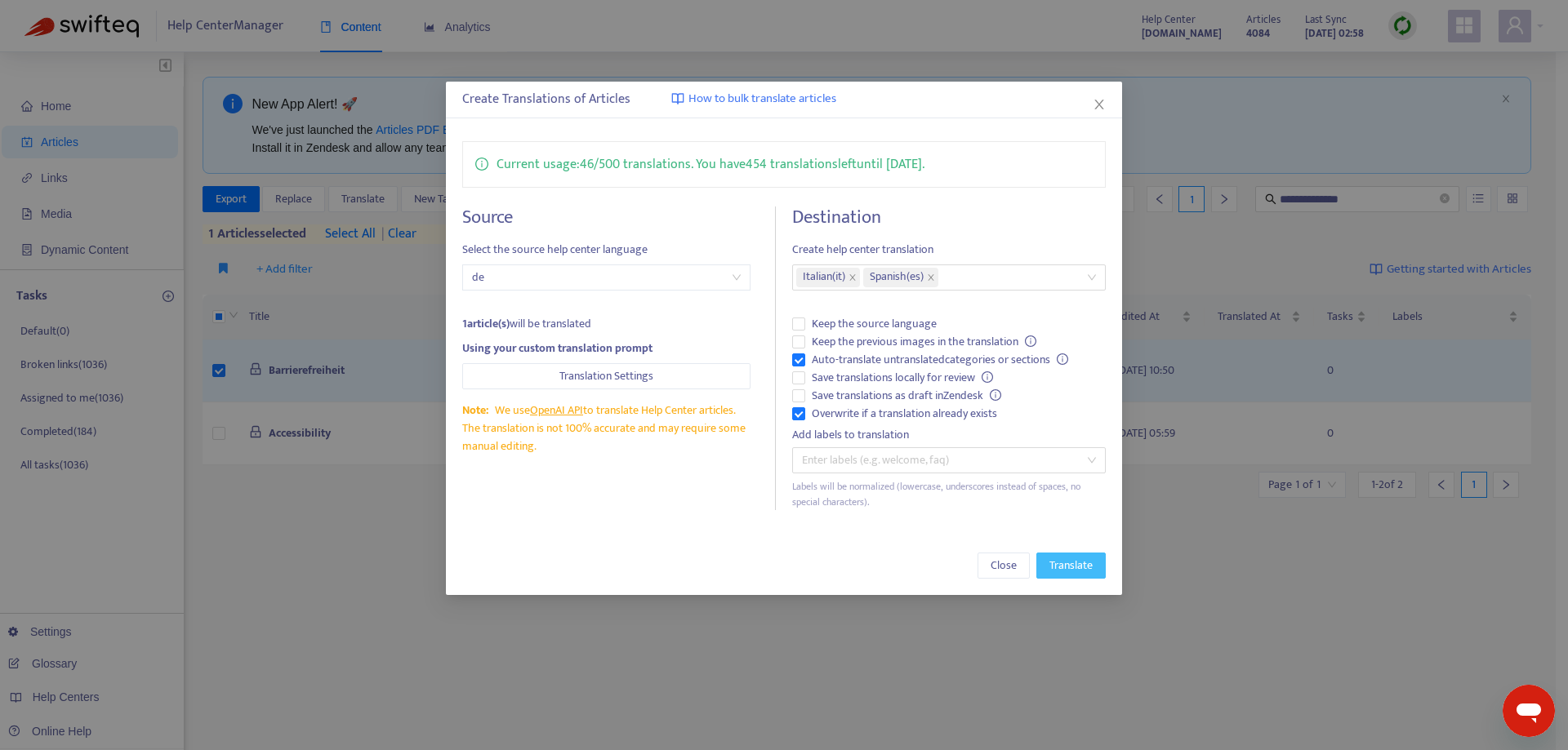
drag, startPoint x: 1081, startPoint y: 560, endPoint x: 1082, endPoint y: 549, distance: 11.0
click at [1082, 561] on span "Translate" at bounding box center [1071, 566] width 44 height 18
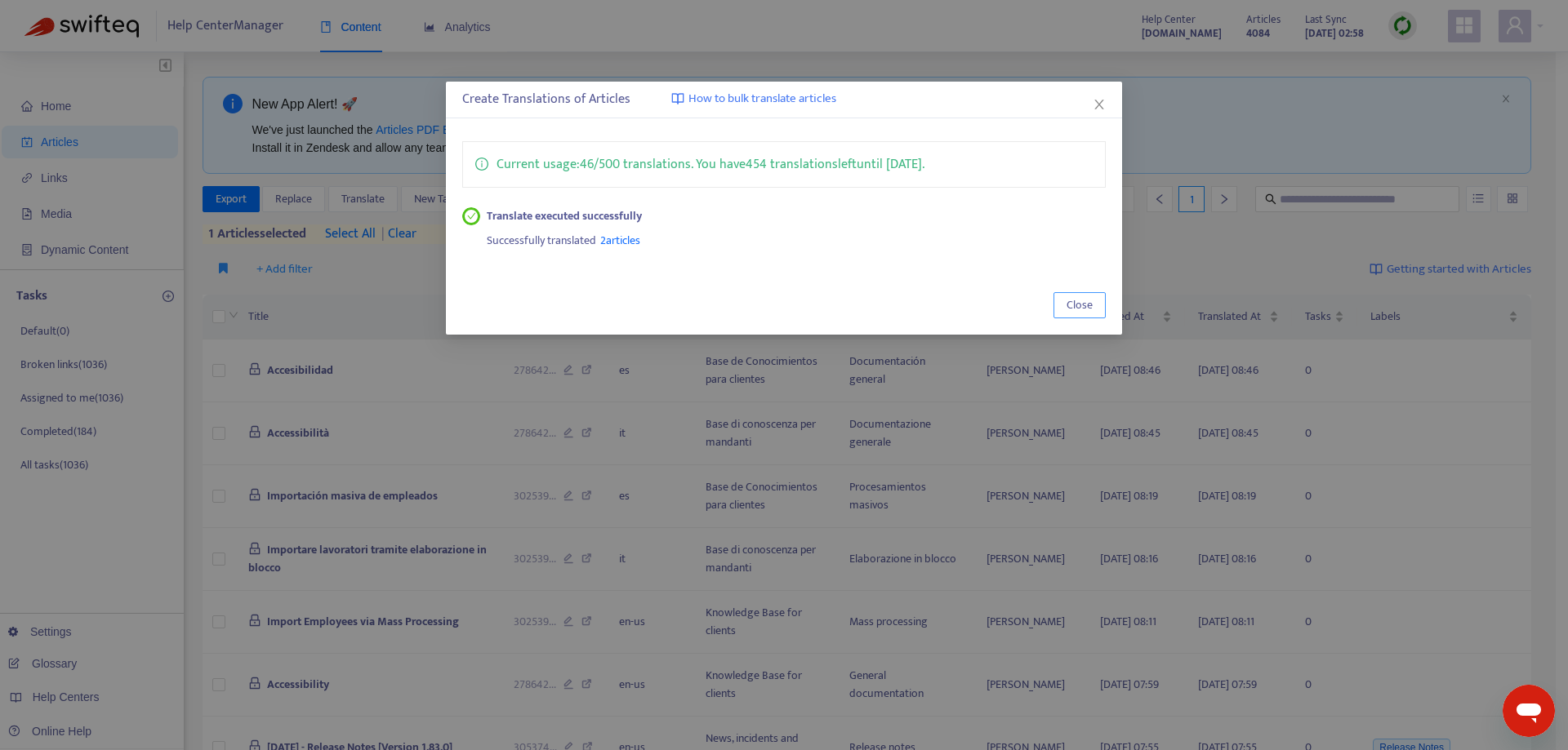
click at [1089, 303] on span "Close" at bounding box center [1079, 306] width 26 height 18
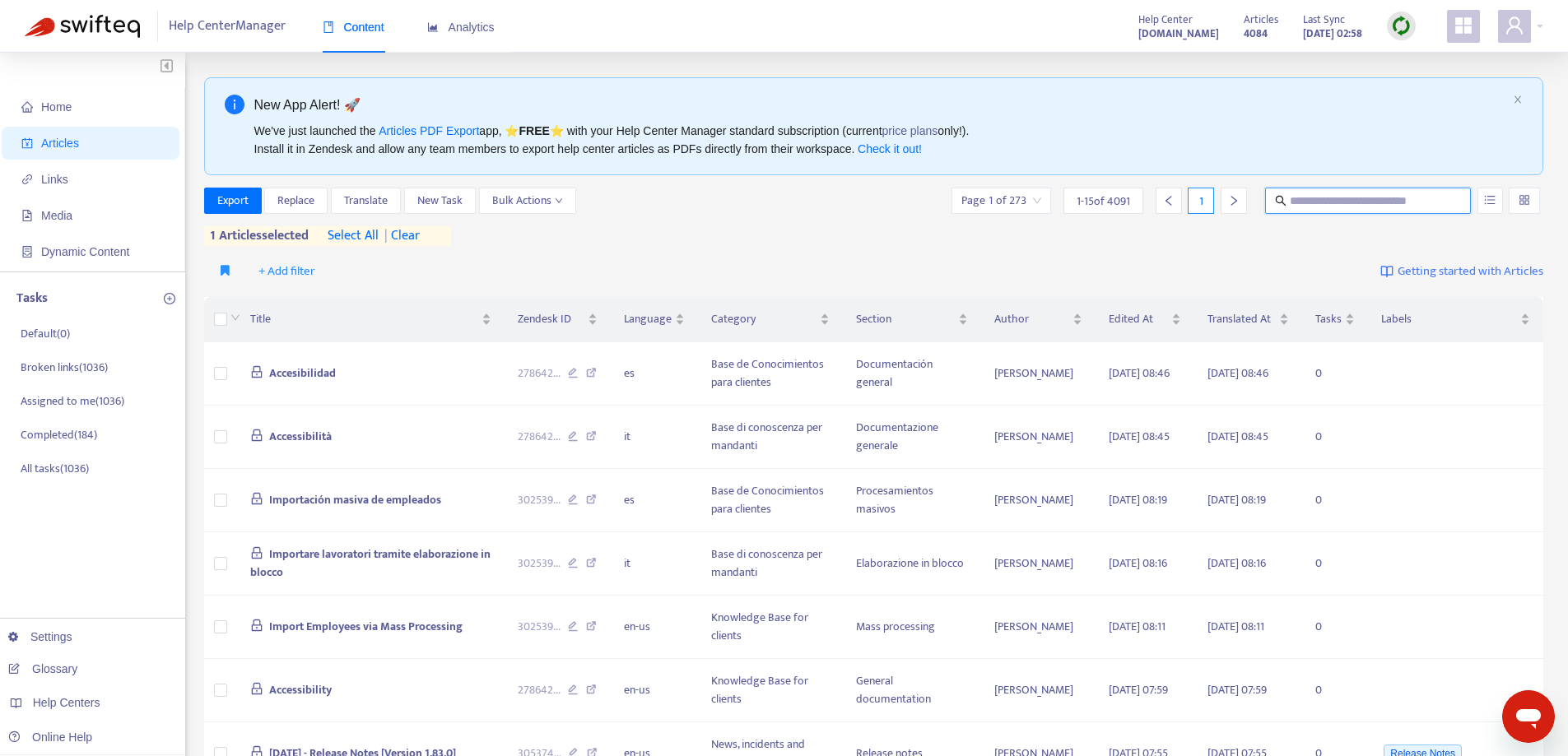
click at [1315, 199] on input "text" at bounding box center [1370, 201] width 158 height 18
paste input "**********"
type input "**********"
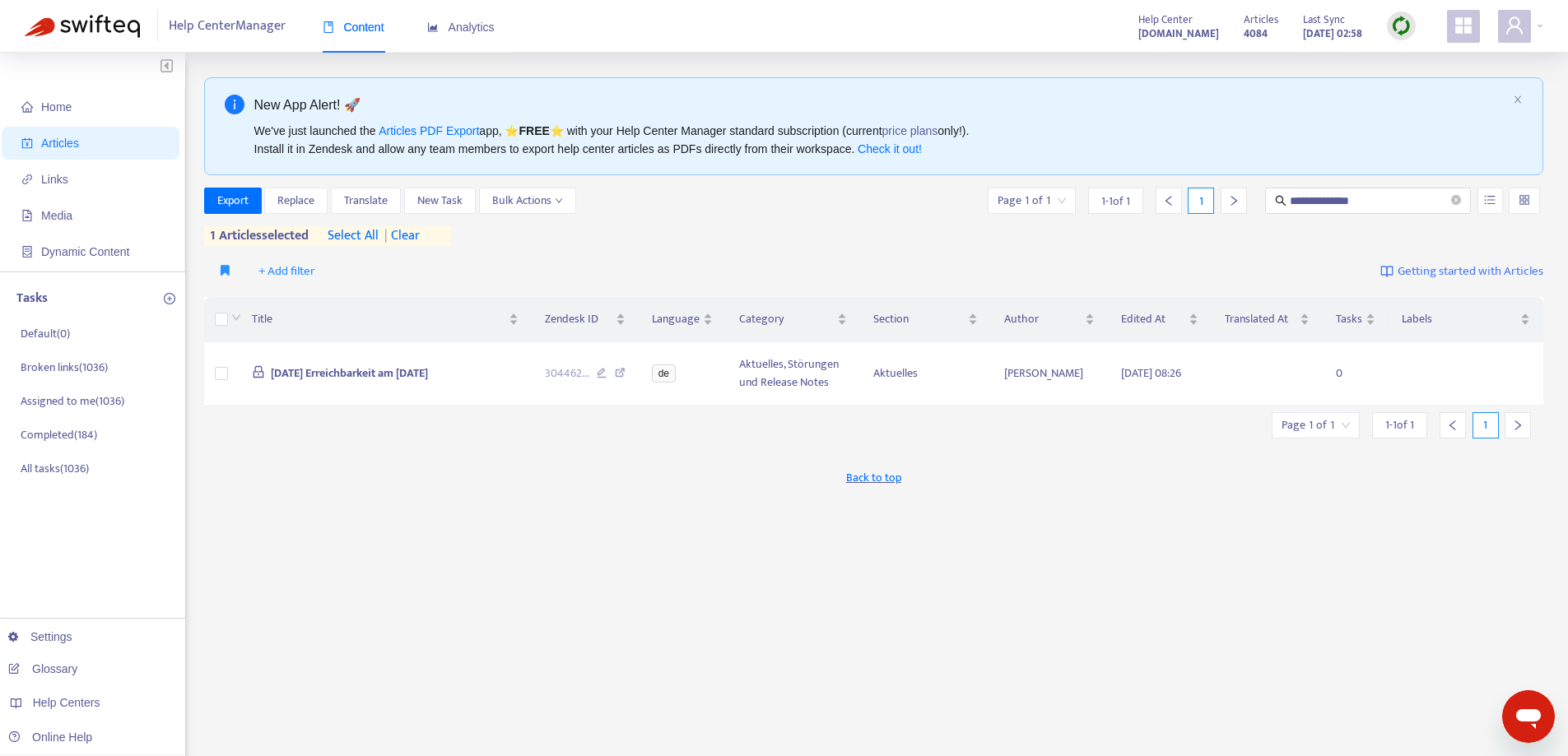
click at [416, 236] on span "| clear" at bounding box center [400, 236] width 41 height 20
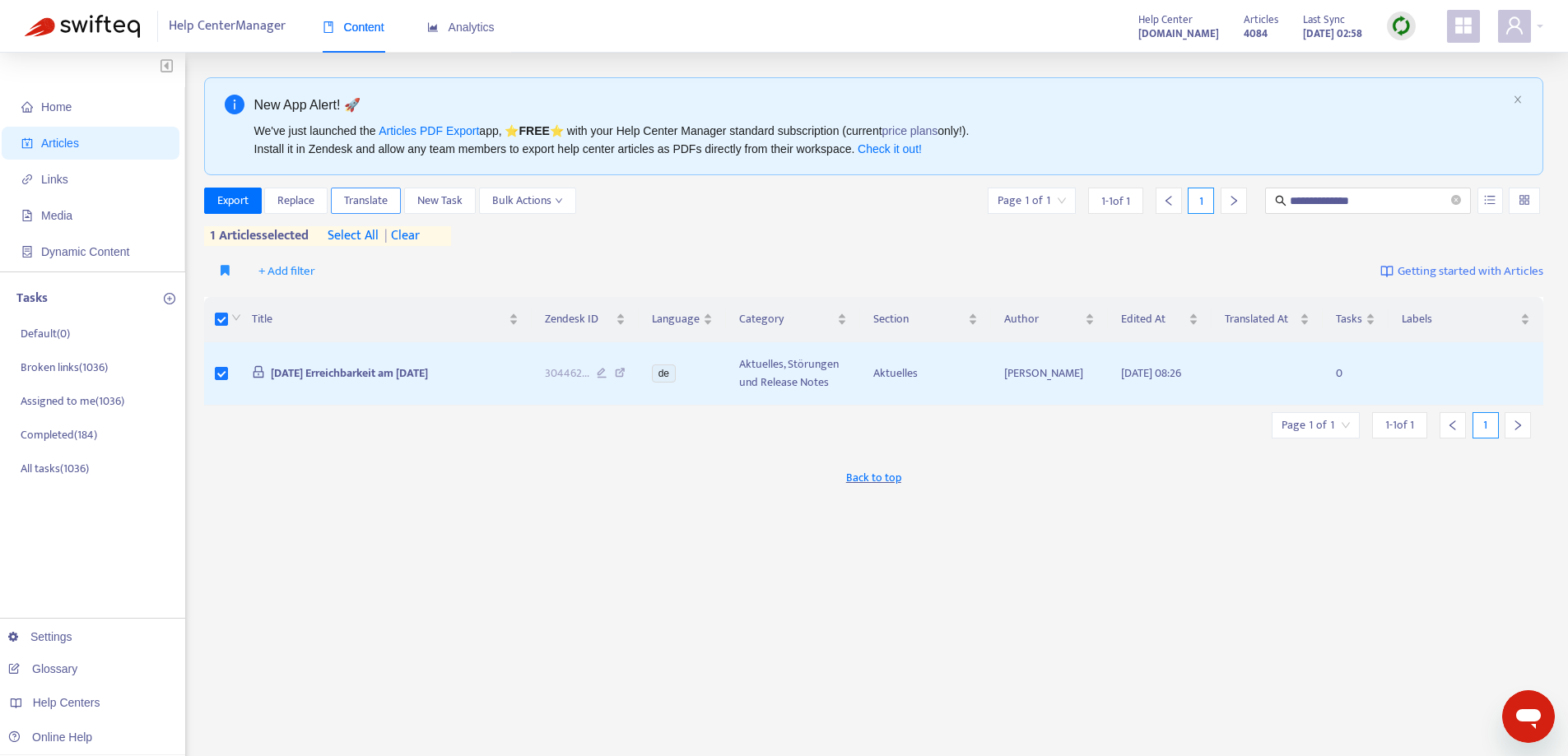
click at [381, 197] on span "Translate" at bounding box center [366, 201] width 44 height 18
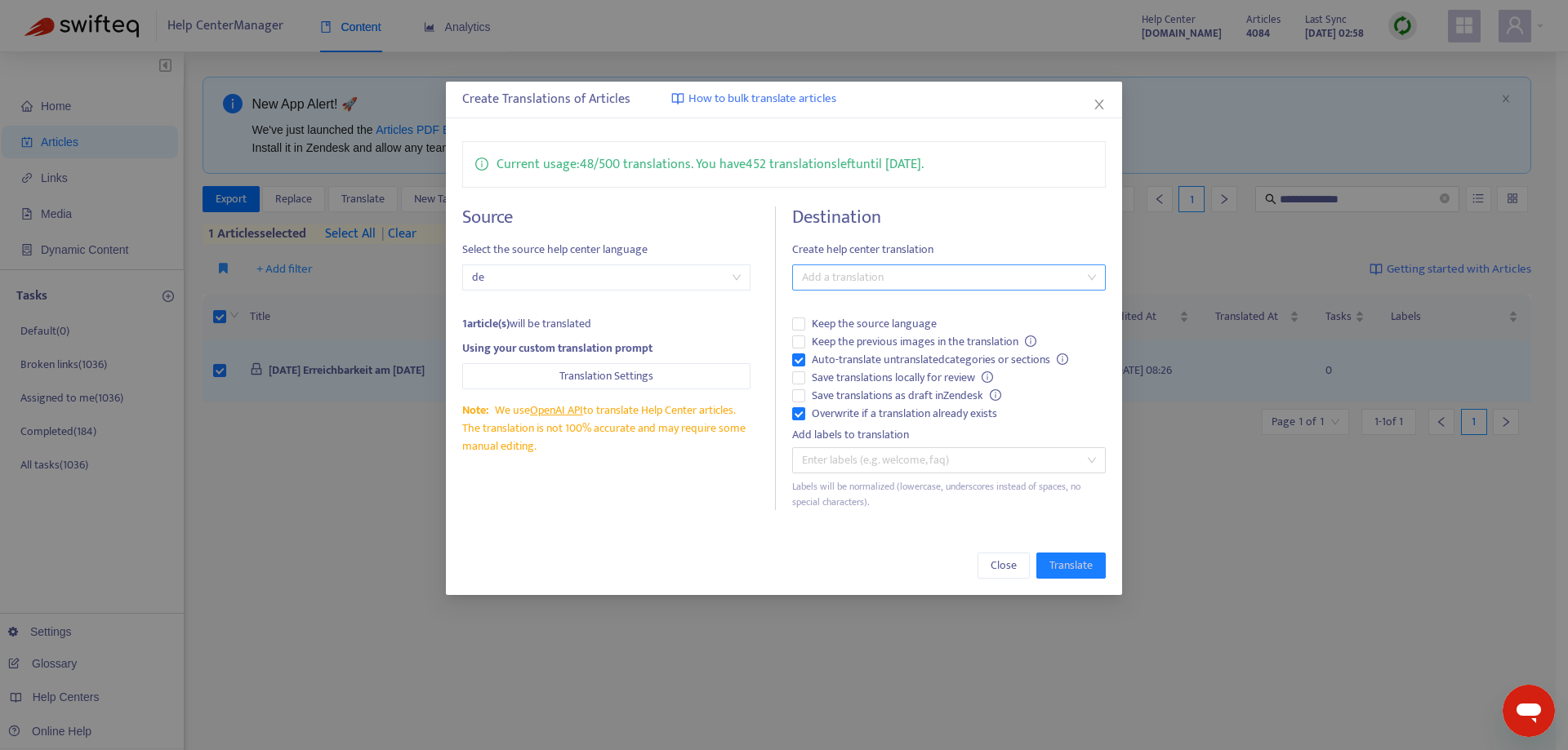
click at [898, 269] on div at bounding box center [941, 278] width 289 height 20
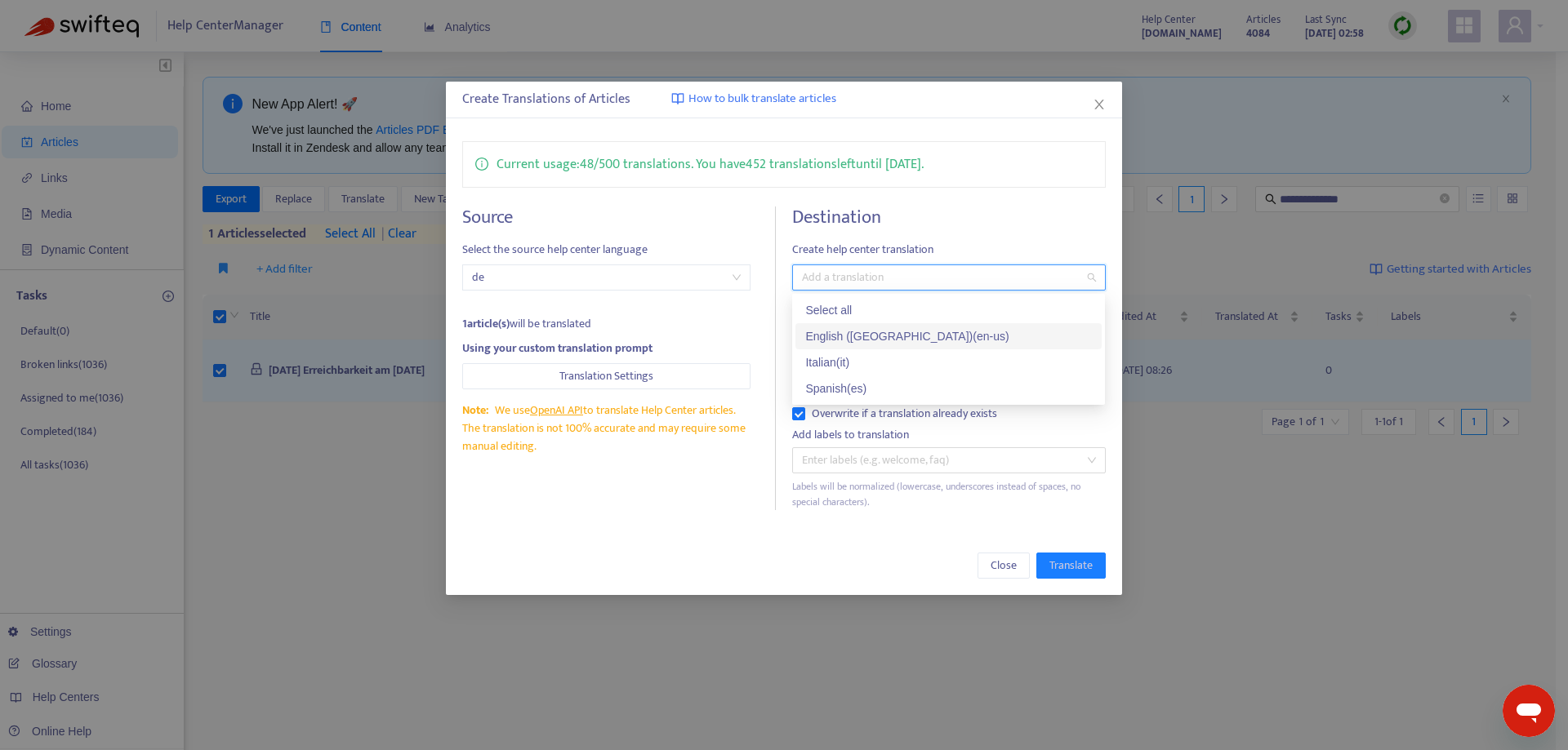
click at [898, 333] on div "English ([GEOGRAPHIC_DATA]) ( en-us )" at bounding box center [949, 337] width 287 height 18
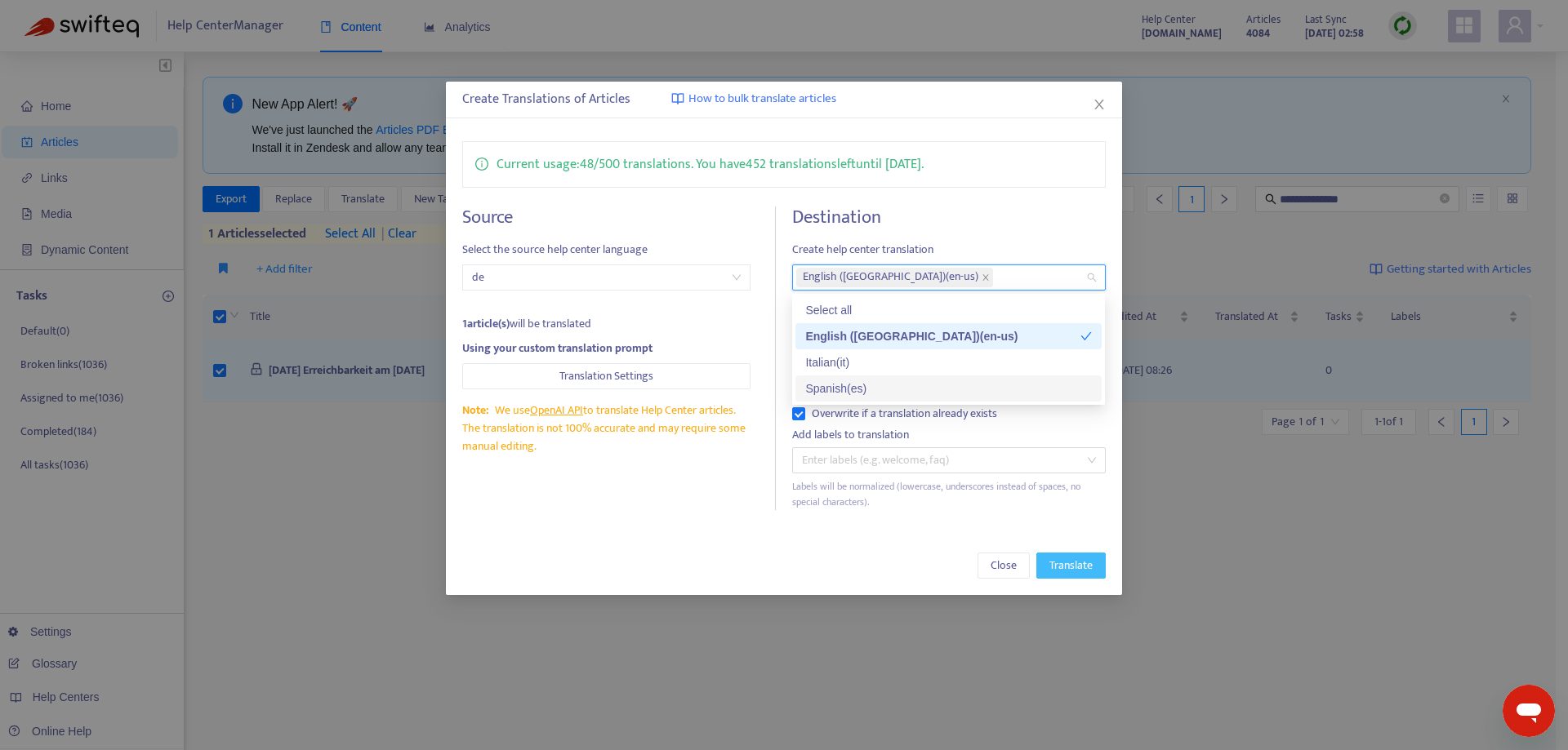
click at [1073, 567] on span "Translate" at bounding box center [1071, 566] width 44 height 18
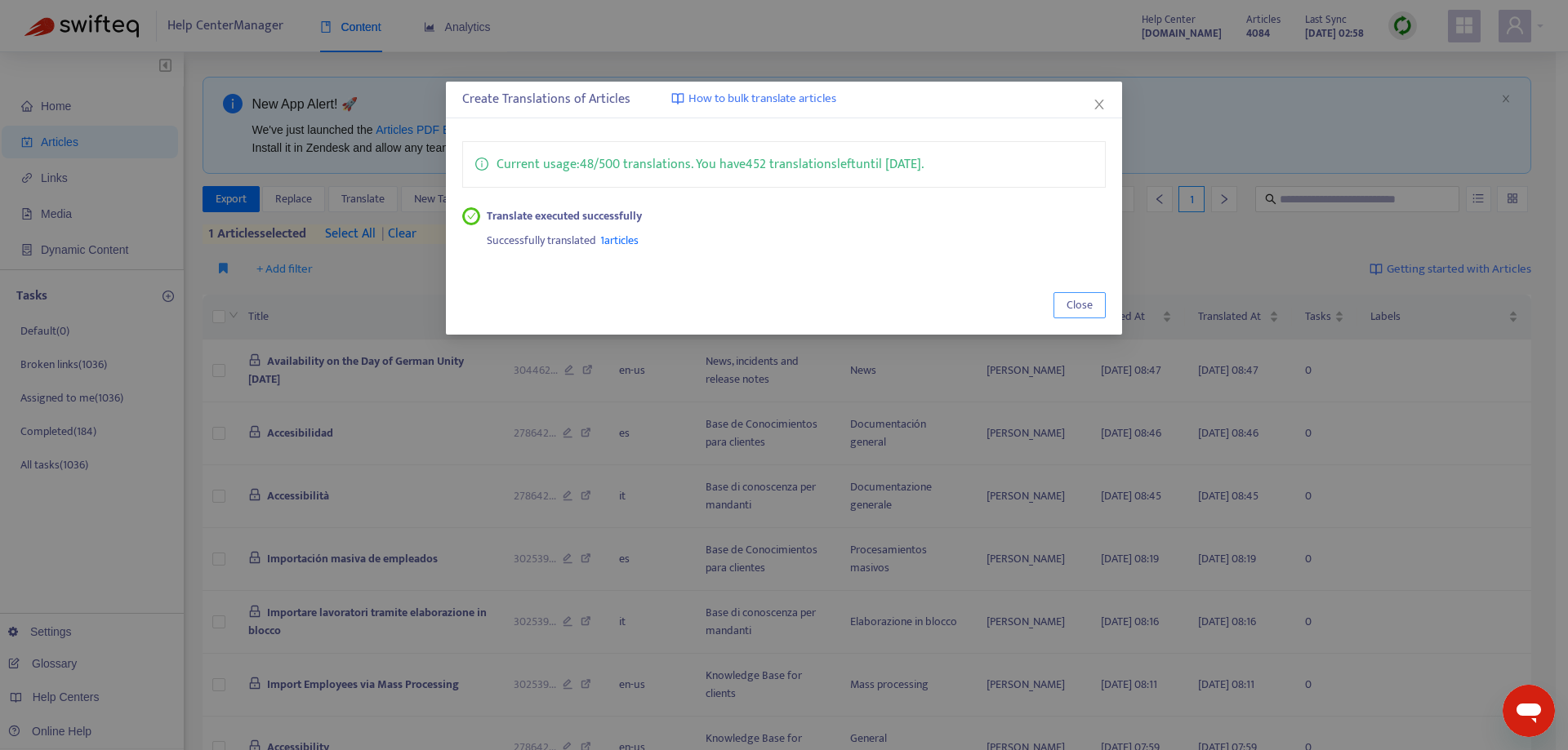
click at [1078, 309] on span "Close" at bounding box center [1079, 306] width 26 height 18
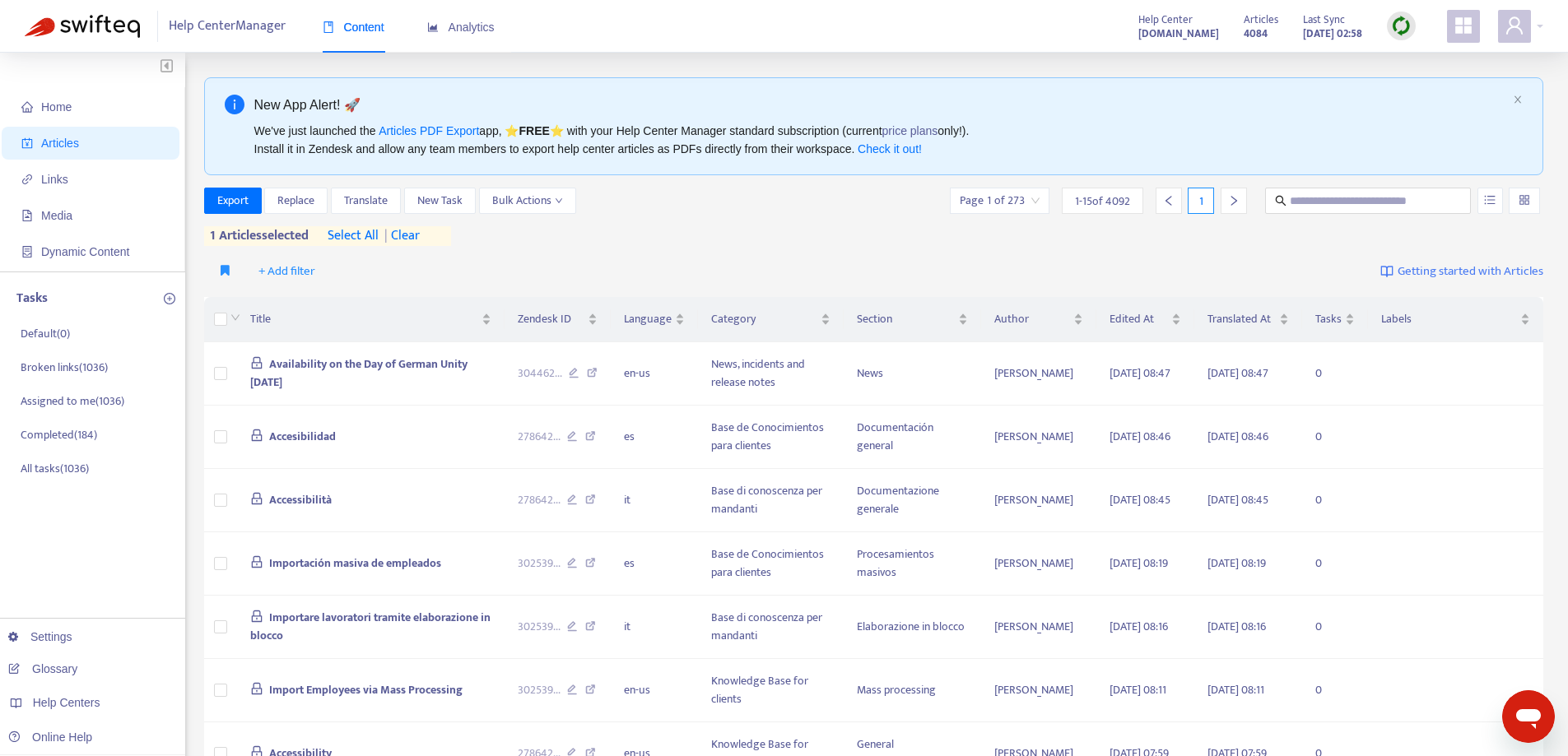
click at [413, 226] on span "| clear" at bounding box center [400, 236] width 41 height 20
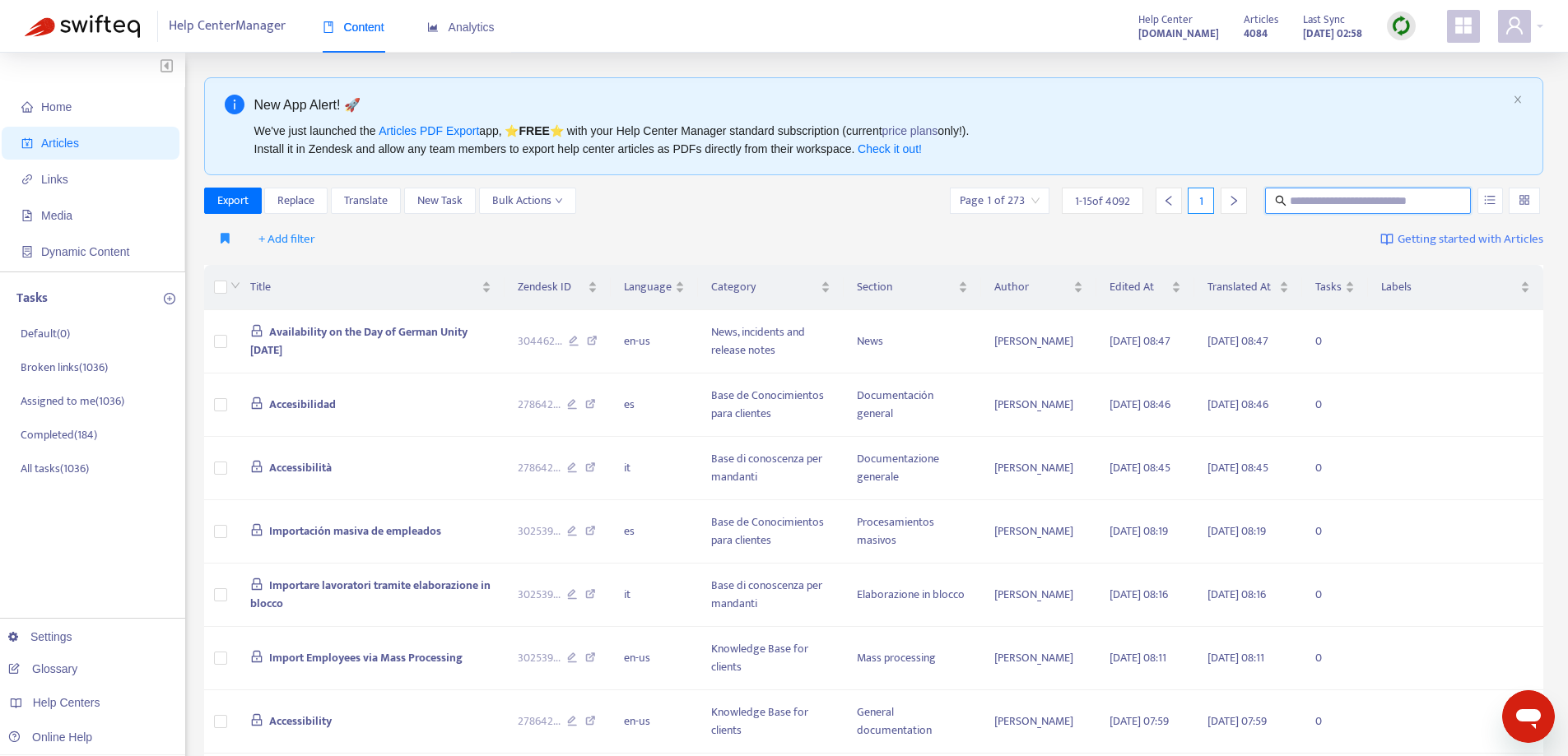
click at [1352, 198] on input "text" at bounding box center [1370, 201] width 158 height 18
paste input "**********"
type input "**********"
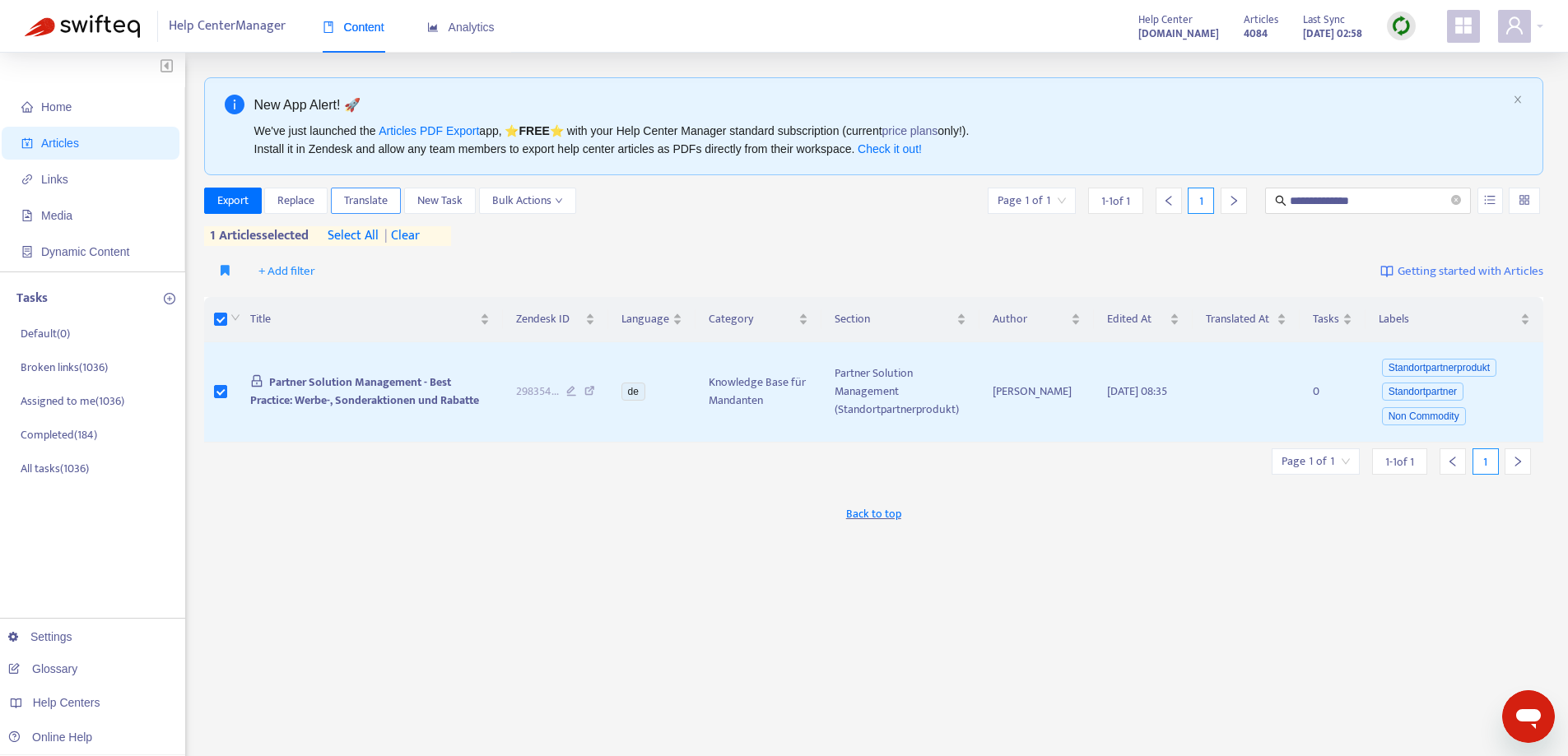
click at [361, 195] on span "Translate" at bounding box center [366, 201] width 44 height 18
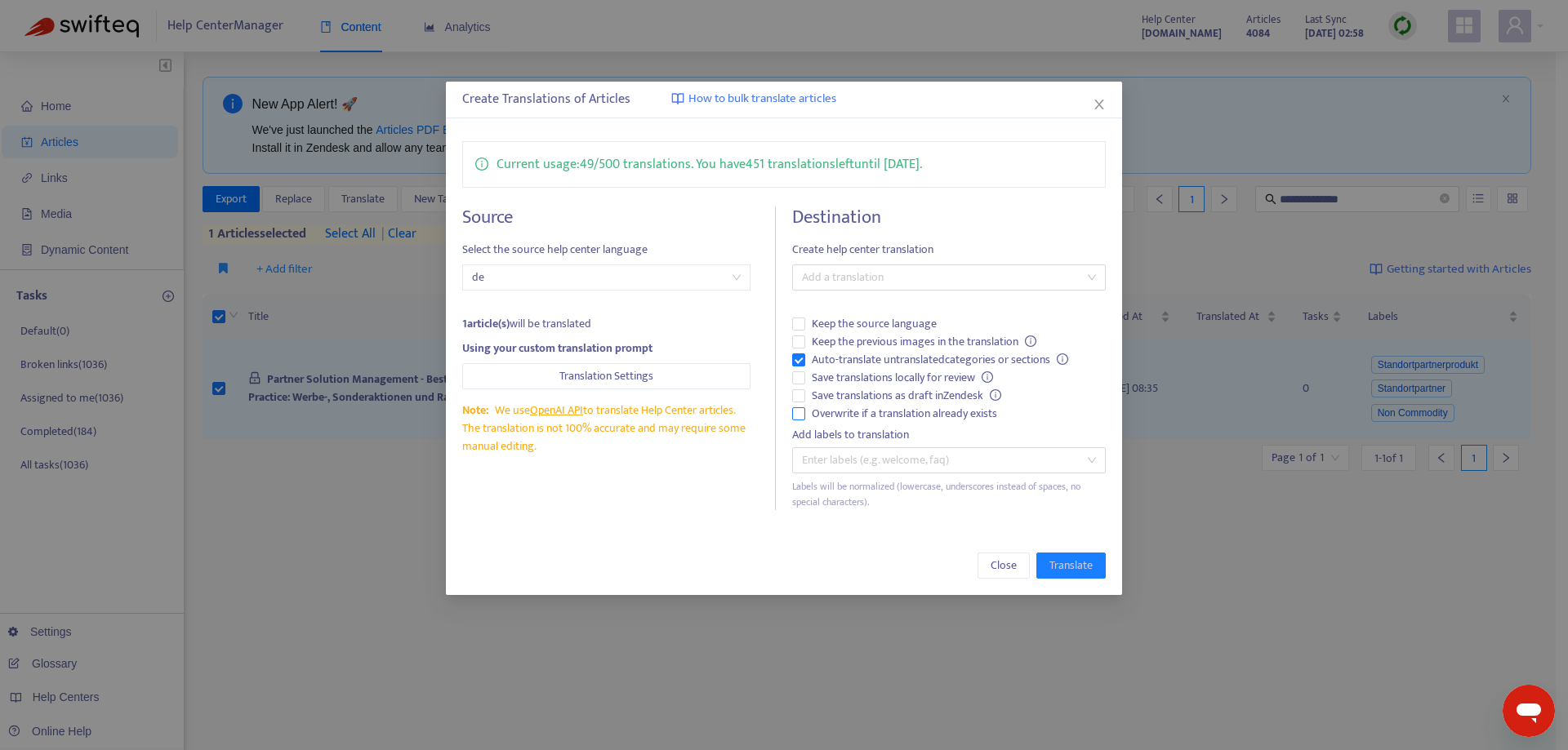
click at [806, 412] on span "Overwrite if a translation already exists" at bounding box center [904, 414] width 199 height 18
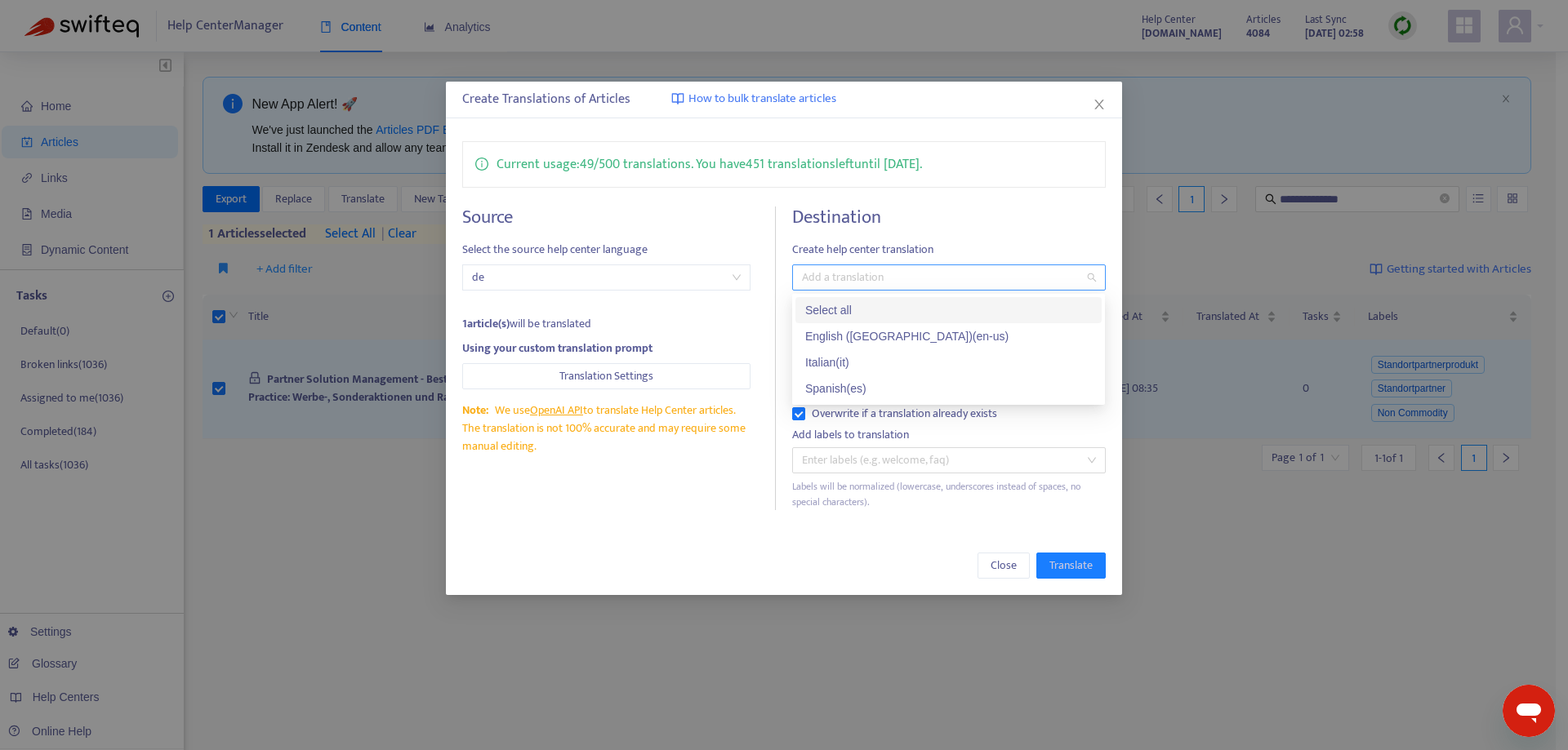
click at [892, 280] on div at bounding box center [941, 278] width 289 height 20
click at [884, 310] on div "Select all" at bounding box center [949, 310] width 287 height 18
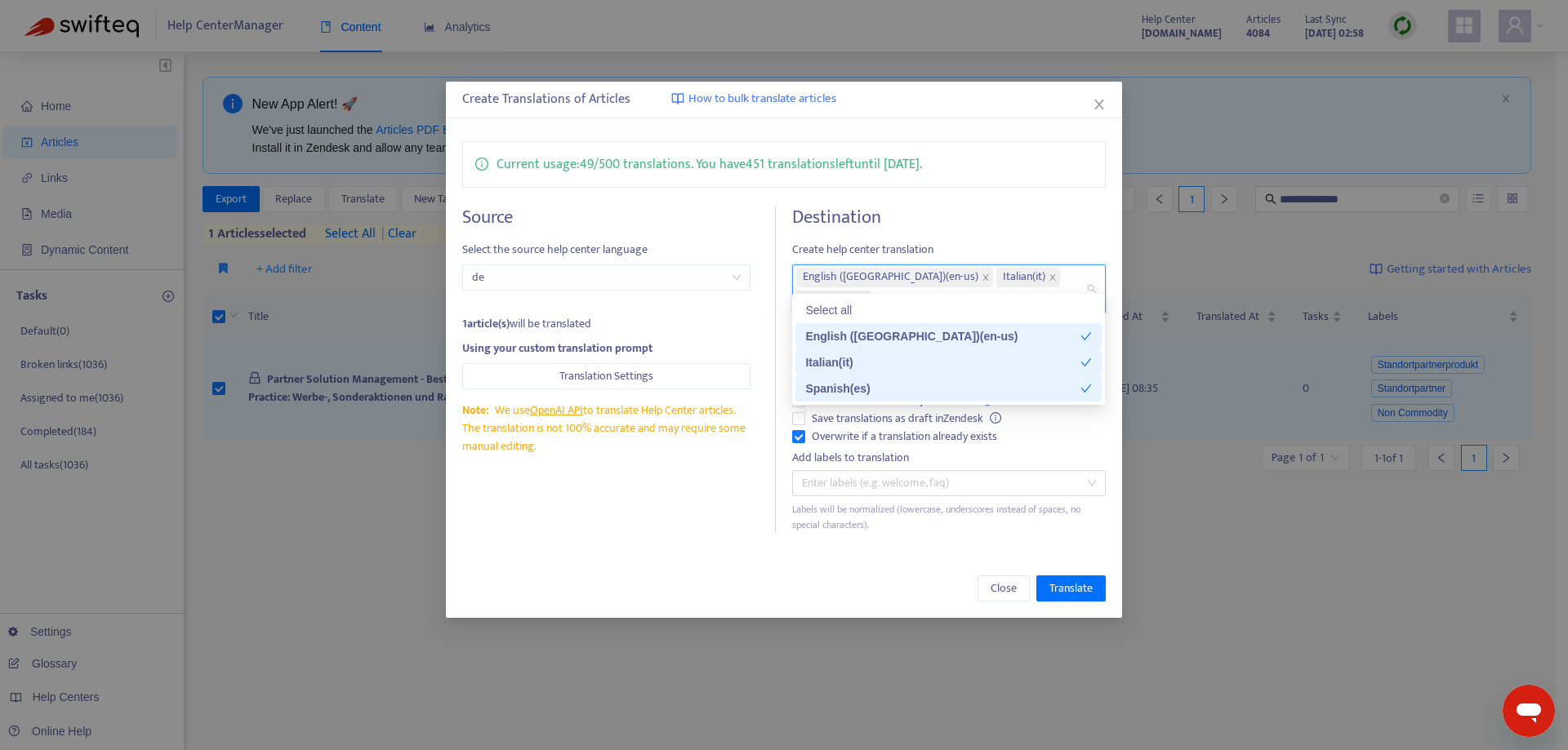
click at [944, 575] on div "Close Translate" at bounding box center [783, 588] width 642 height 26
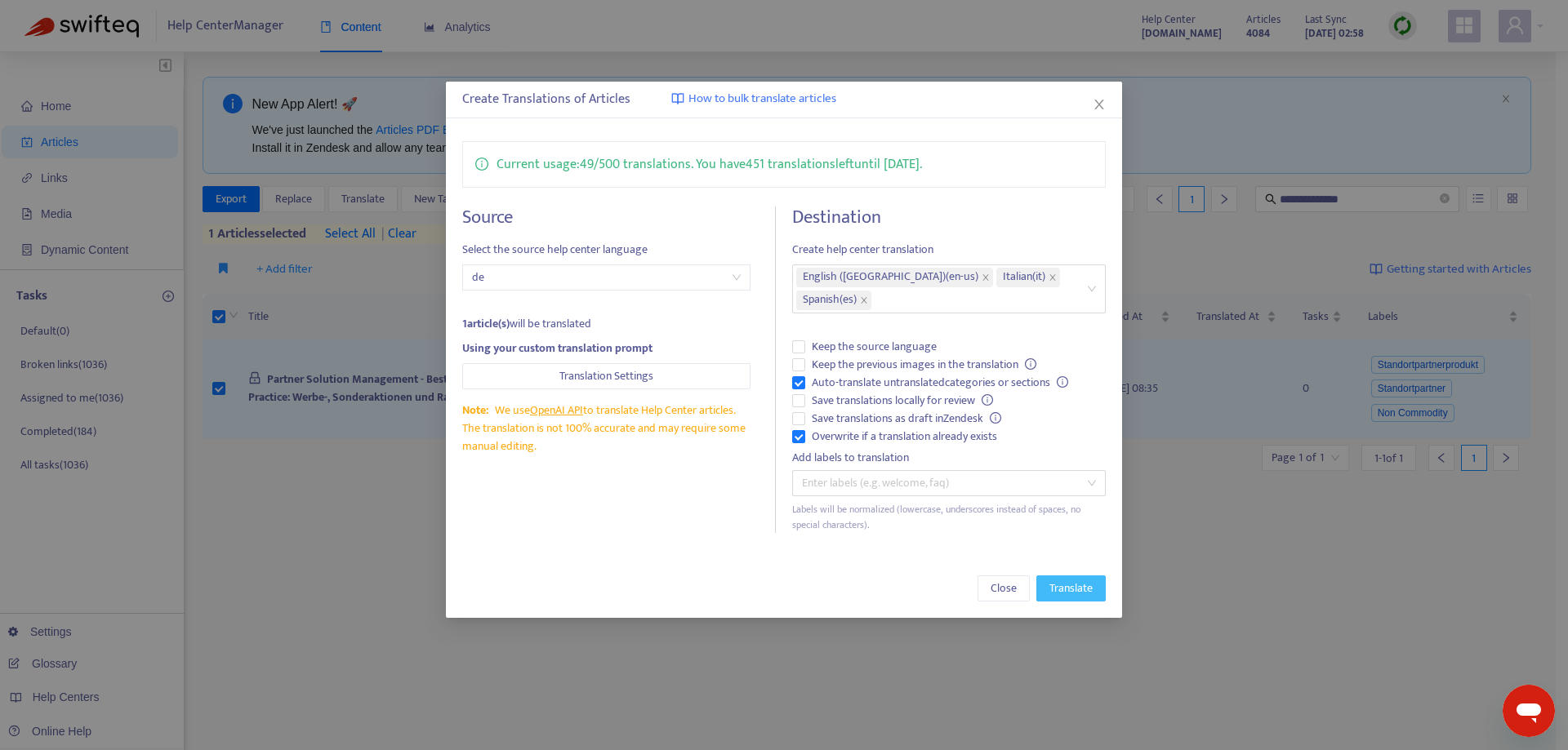
click at [1082, 580] on span "Translate" at bounding box center [1071, 589] width 44 height 18
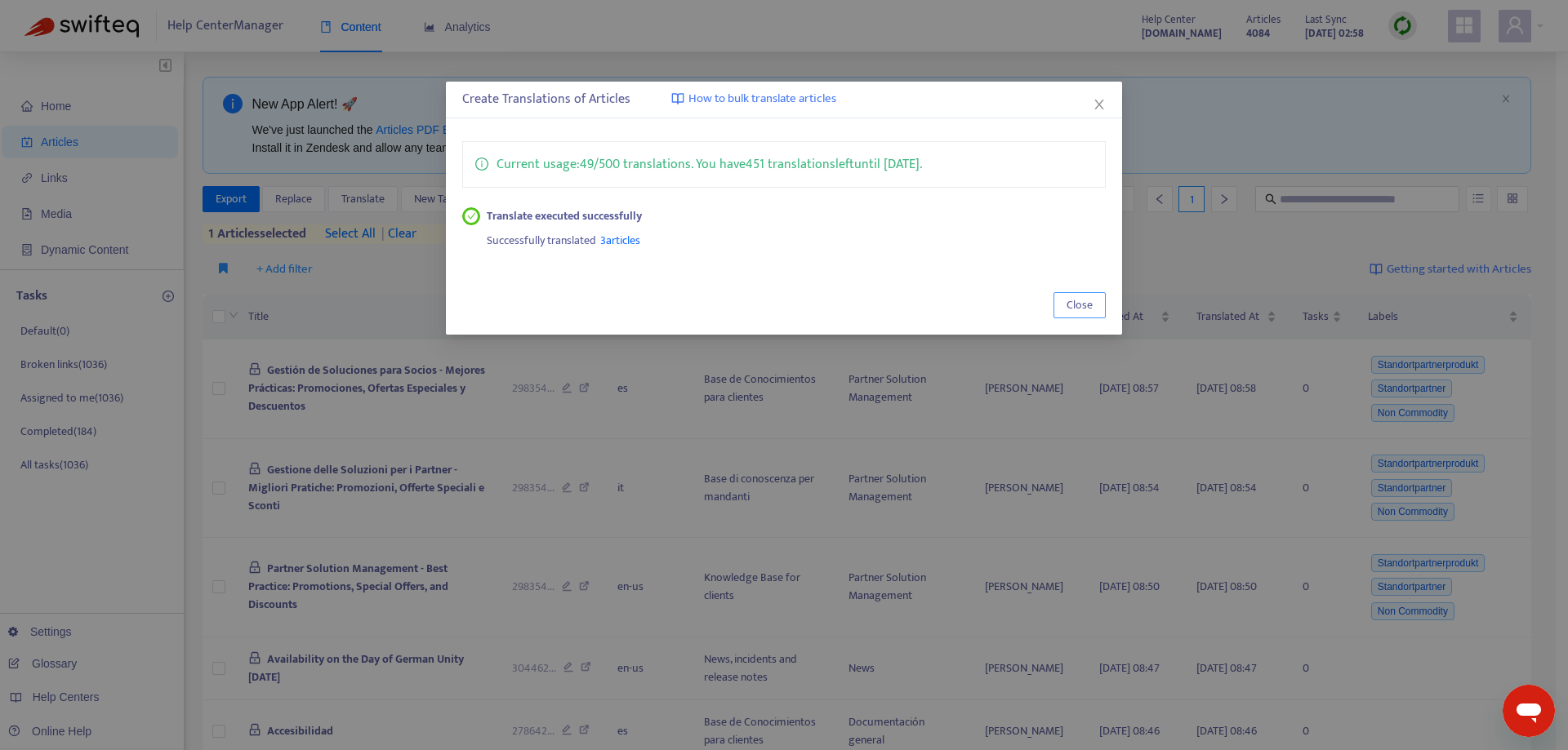
click at [1090, 309] on span "Close" at bounding box center [1079, 306] width 26 height 18
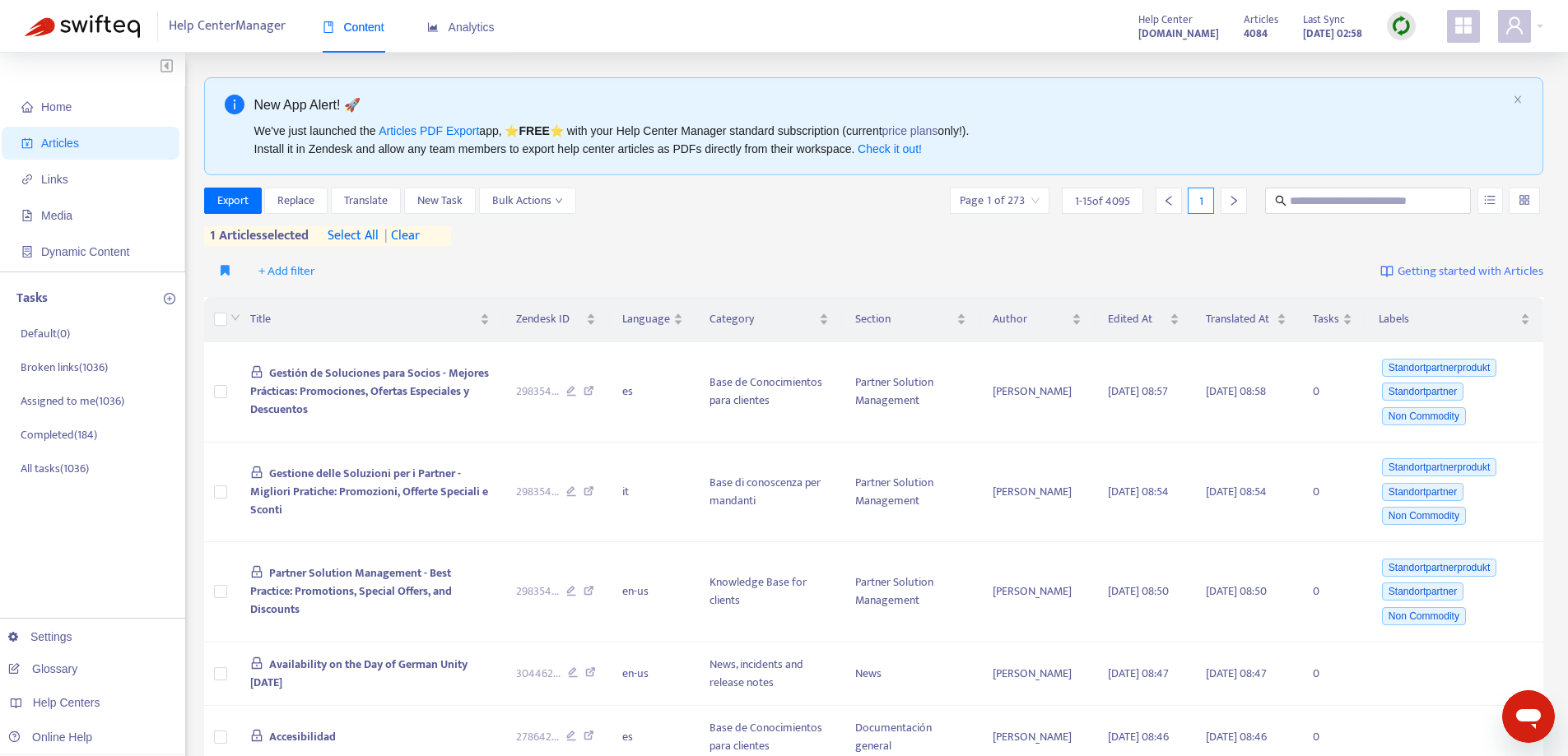
click at [1396, 23] on img at bounding box center [1401, 25] width 21 height 21
click at [1400, 58] on link "Quick Sync" at bounding box center [1435, 59] width 70 height 19
